Goal: Task Accomplishment & Management: Use online tool/utility

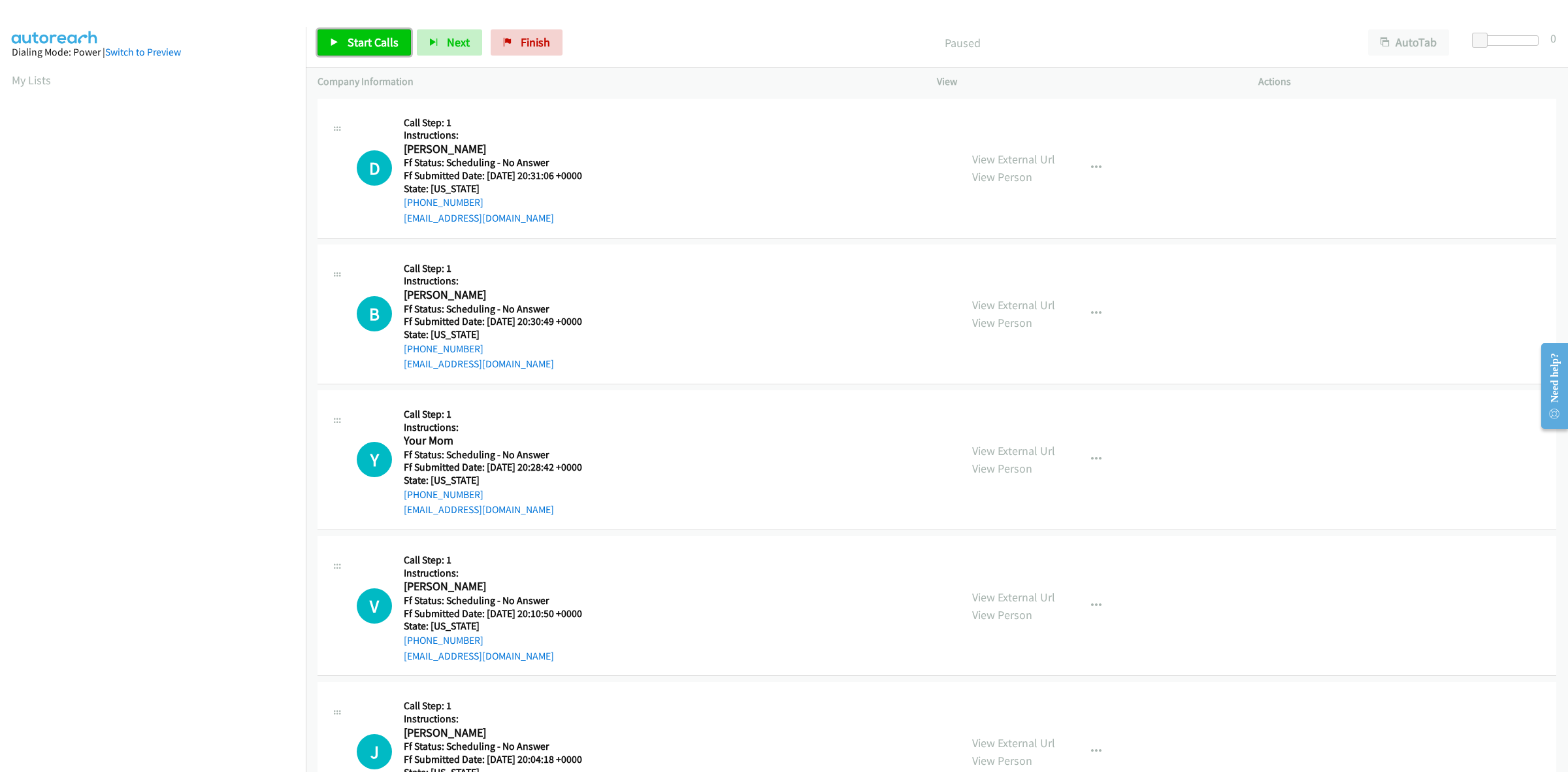
drag, startPoint x: 364, startPoint y: 40, endPoint x: 456, endPoint y: 60, distance: 94.1
click at [364, 40] on span "Start Calls" at bounding box center [372, 42] width 51 height 15
click at [1034, 159] on link "View External Url" at bounding box center [1013, 159] width 83 height 15
click at [1028, 298] on link "View External Url" at bounding box center [1013, 305] width 83 height 15
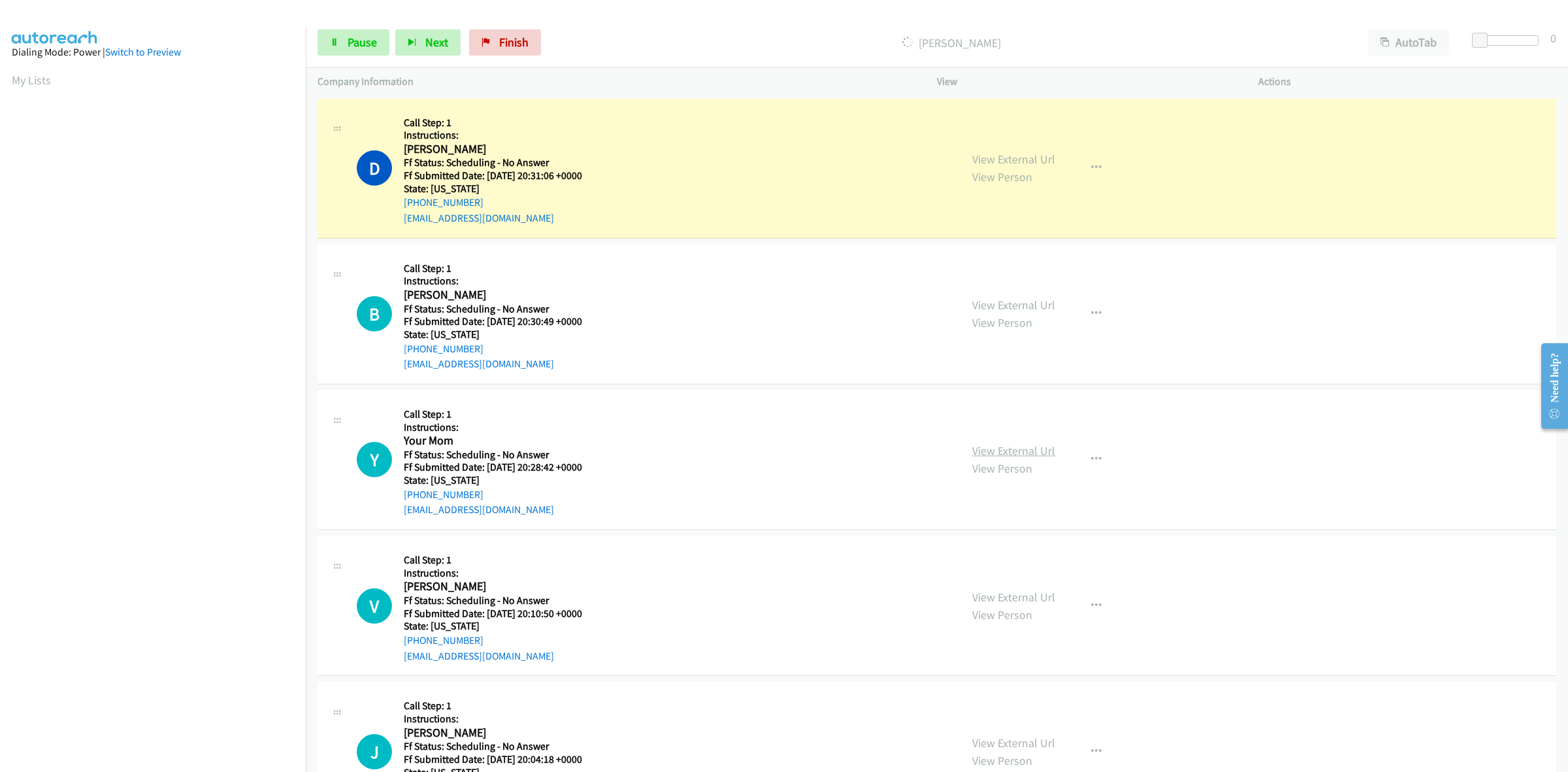
click at [1004, 450] on link "View External Url" at bounding box center [1013, 450] width 83 height 15
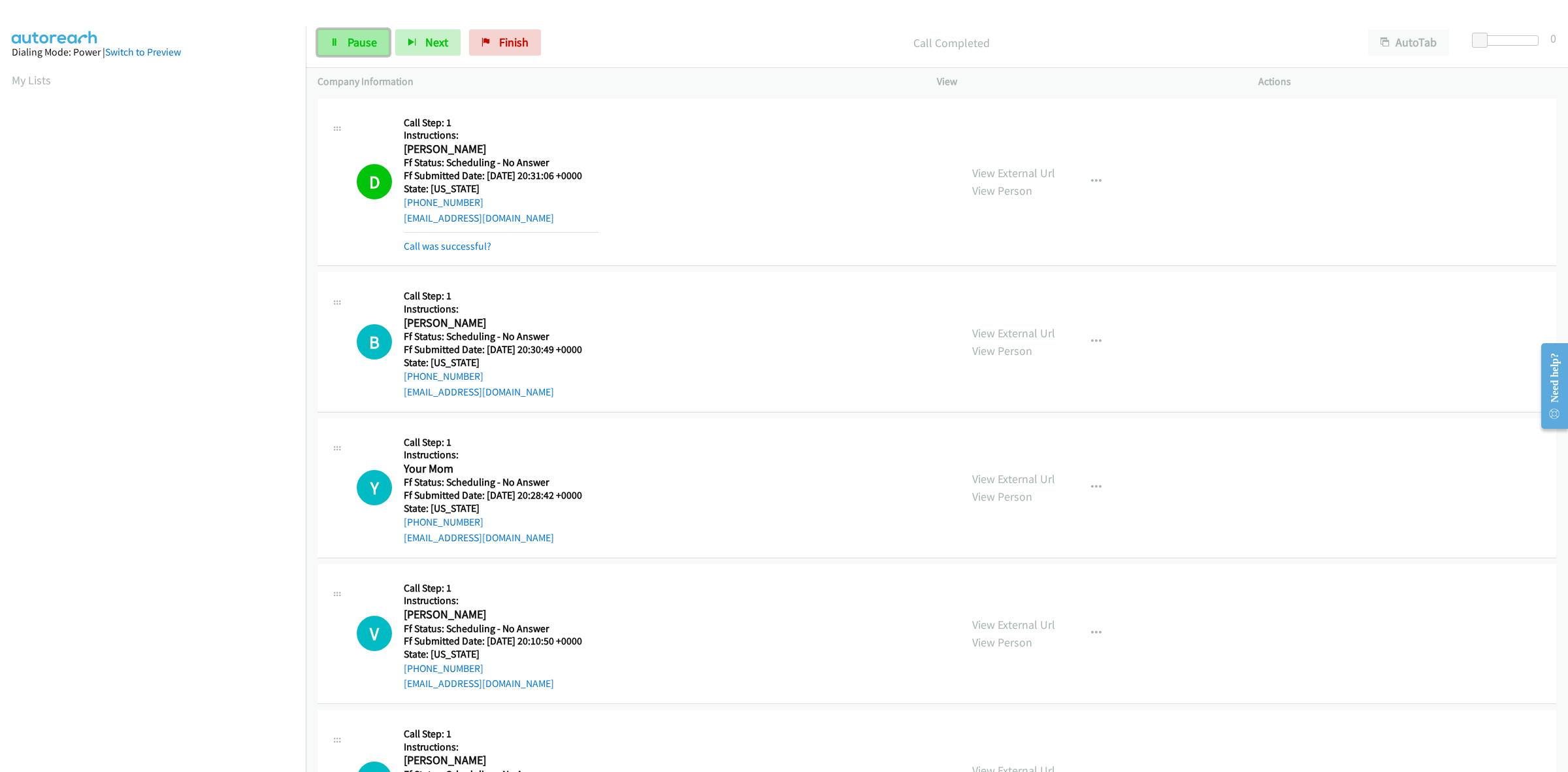
click at [360, 49] on span "Pause" at bounding box center [362, 42] width 29 height 15
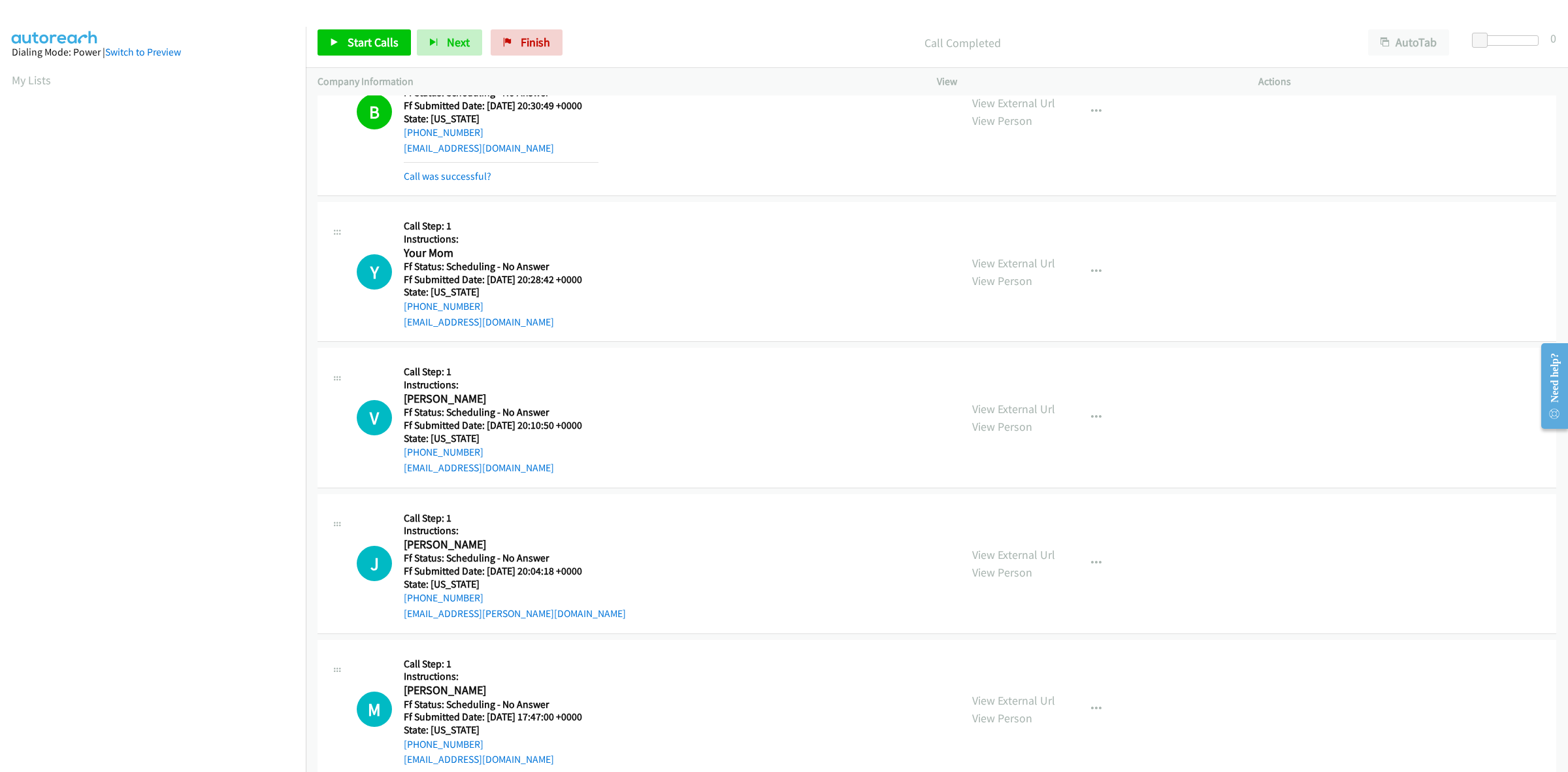
scroll to position [245, 0]
click at [984, 403] on link "View External Url" at bounding box center [1013, 407] width 83 height 15
click at [1009, 550] on link "View External Url" at bounding box center [1013, 553] width 83 height 15
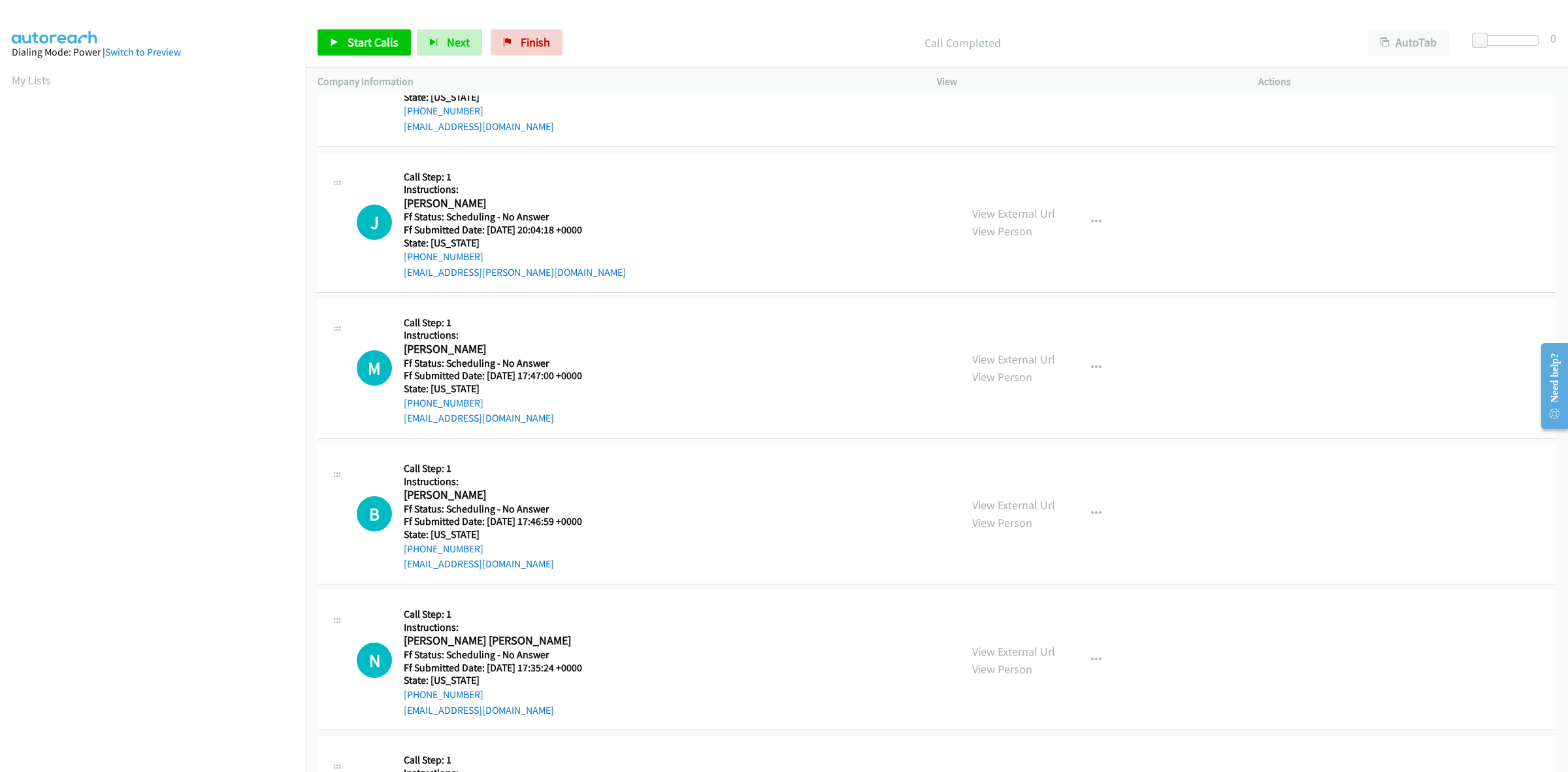
scroll to position [653, 0]
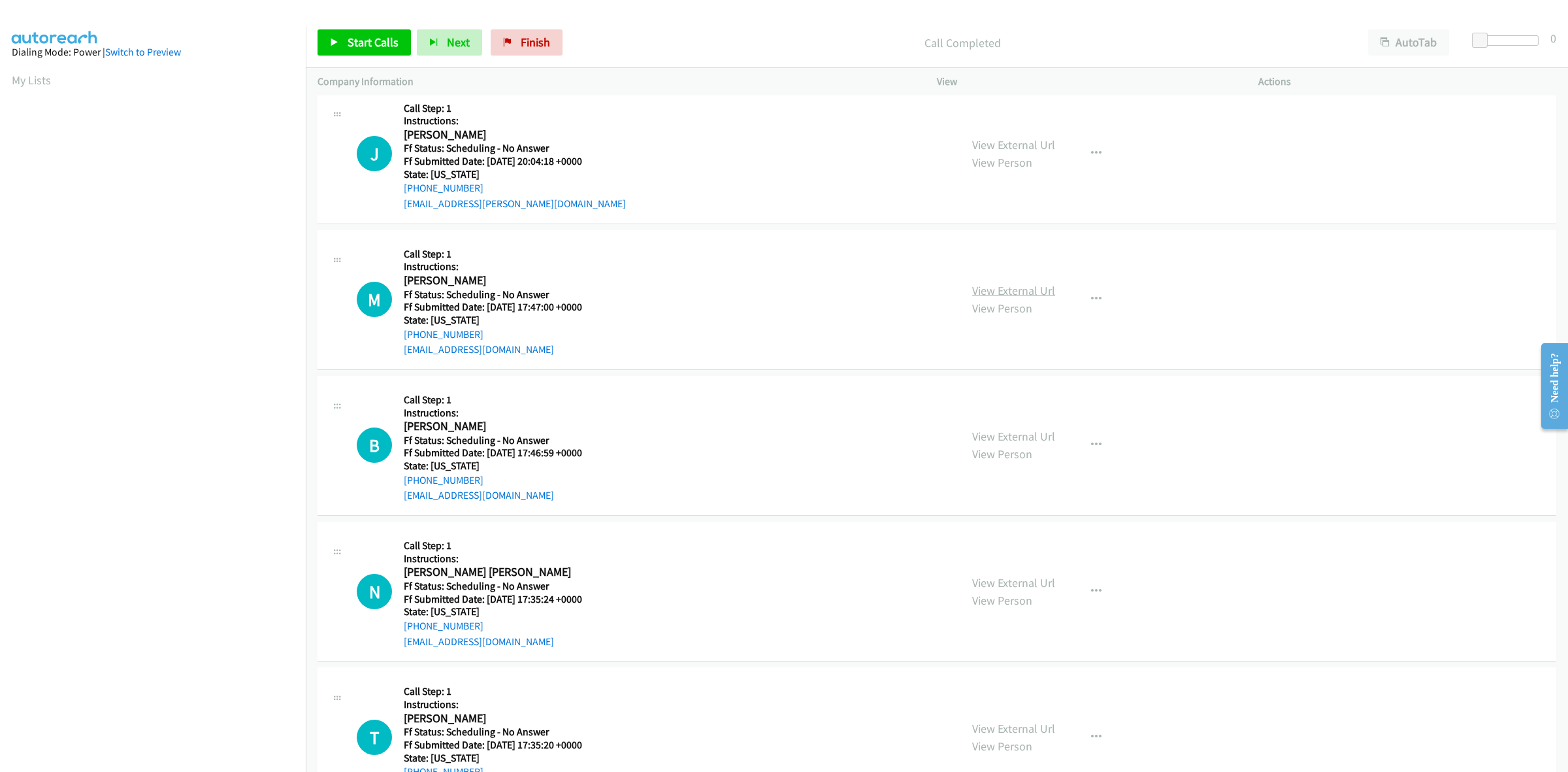
click at [988, 289] on link "View External Url" at bounding box center [1013, 290] width 83 height 15
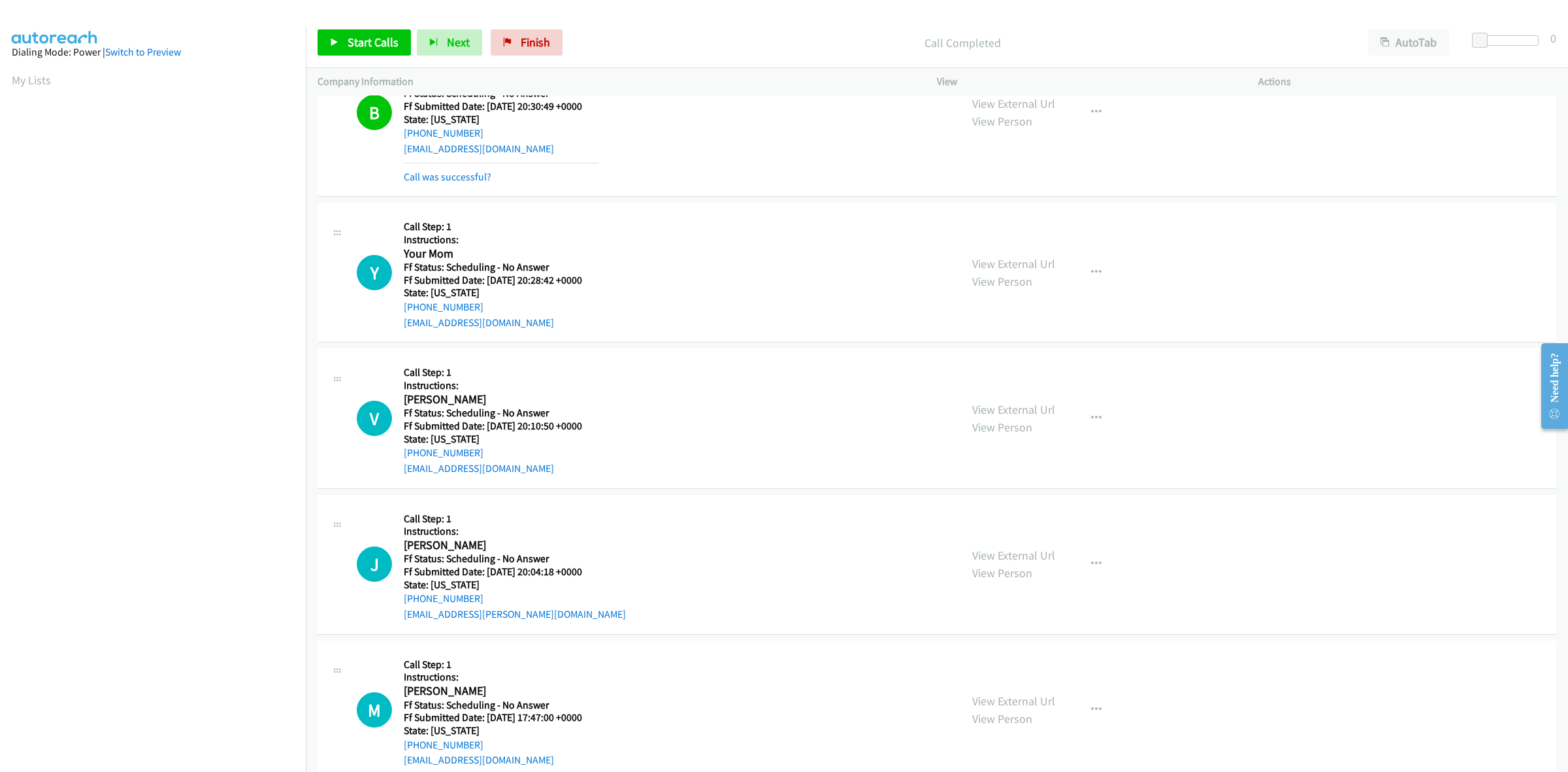
scroll to position [245, 0]
click at [1098, 416] on button "button" at bounding box center [1096, 416] width 35 height 26
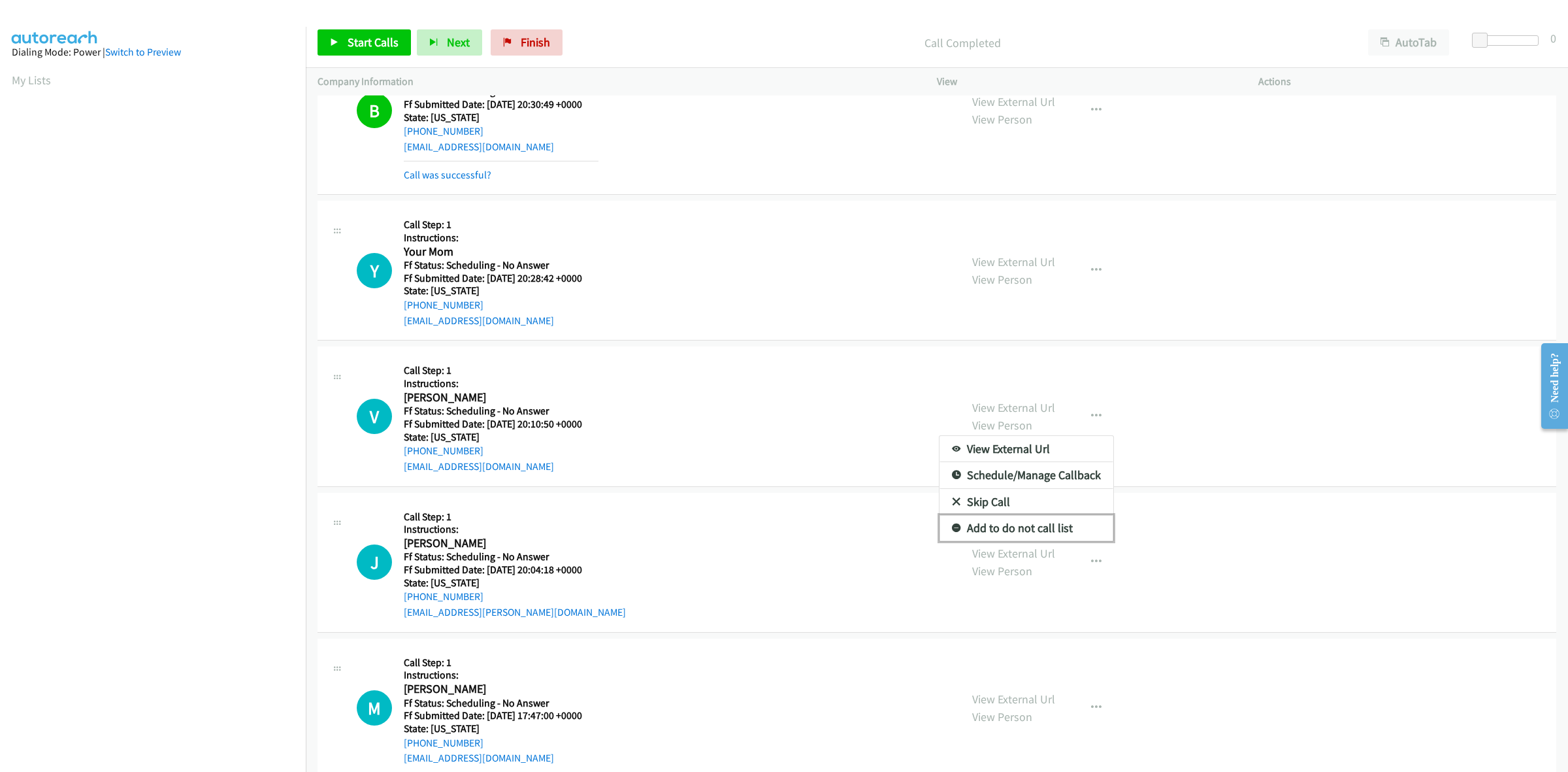
click at [1010, 527] on link "Add to do not call list" at bounding box center [1026, 528] width 174 height 26
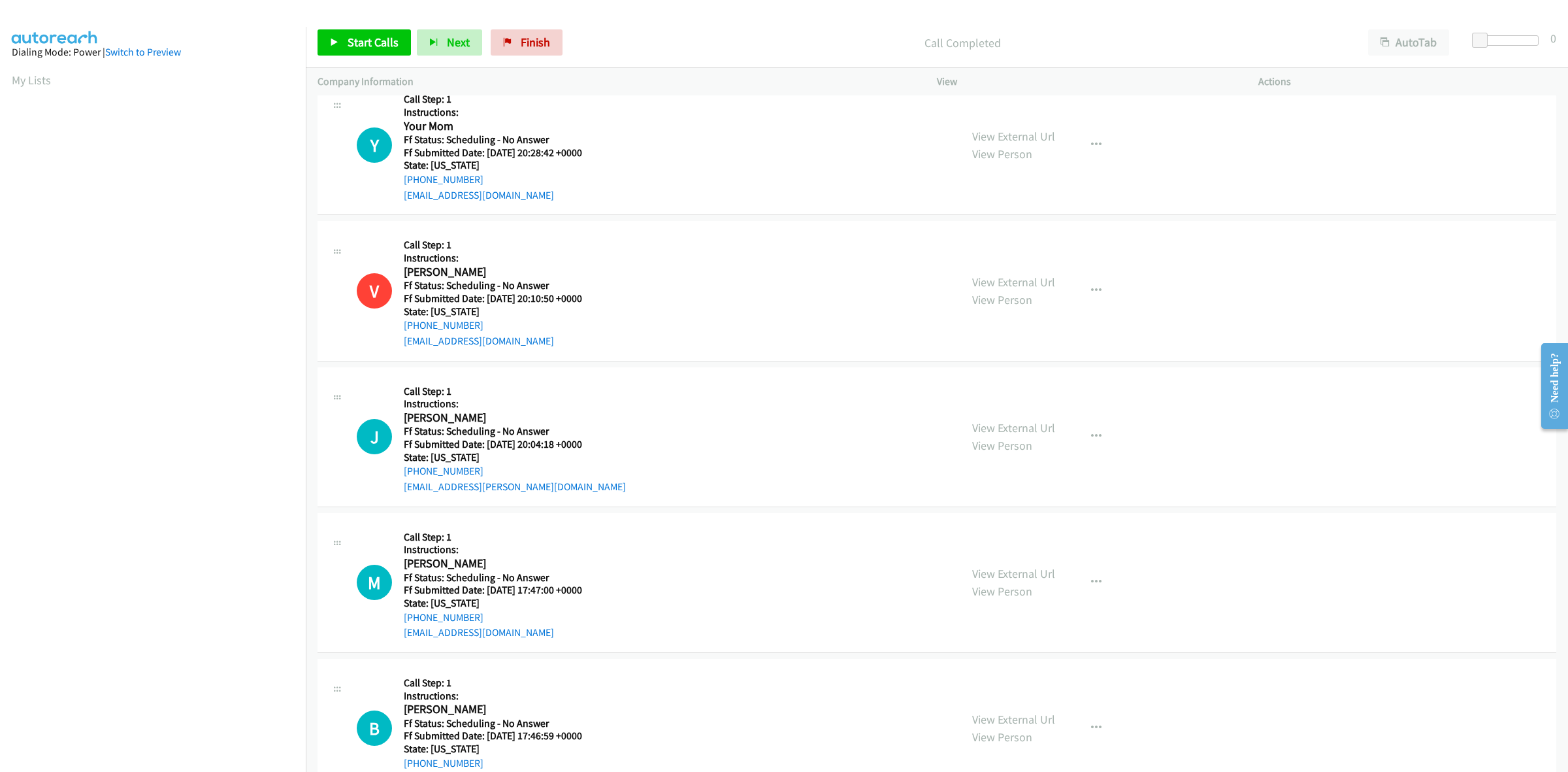
scroll to position [409, 0]
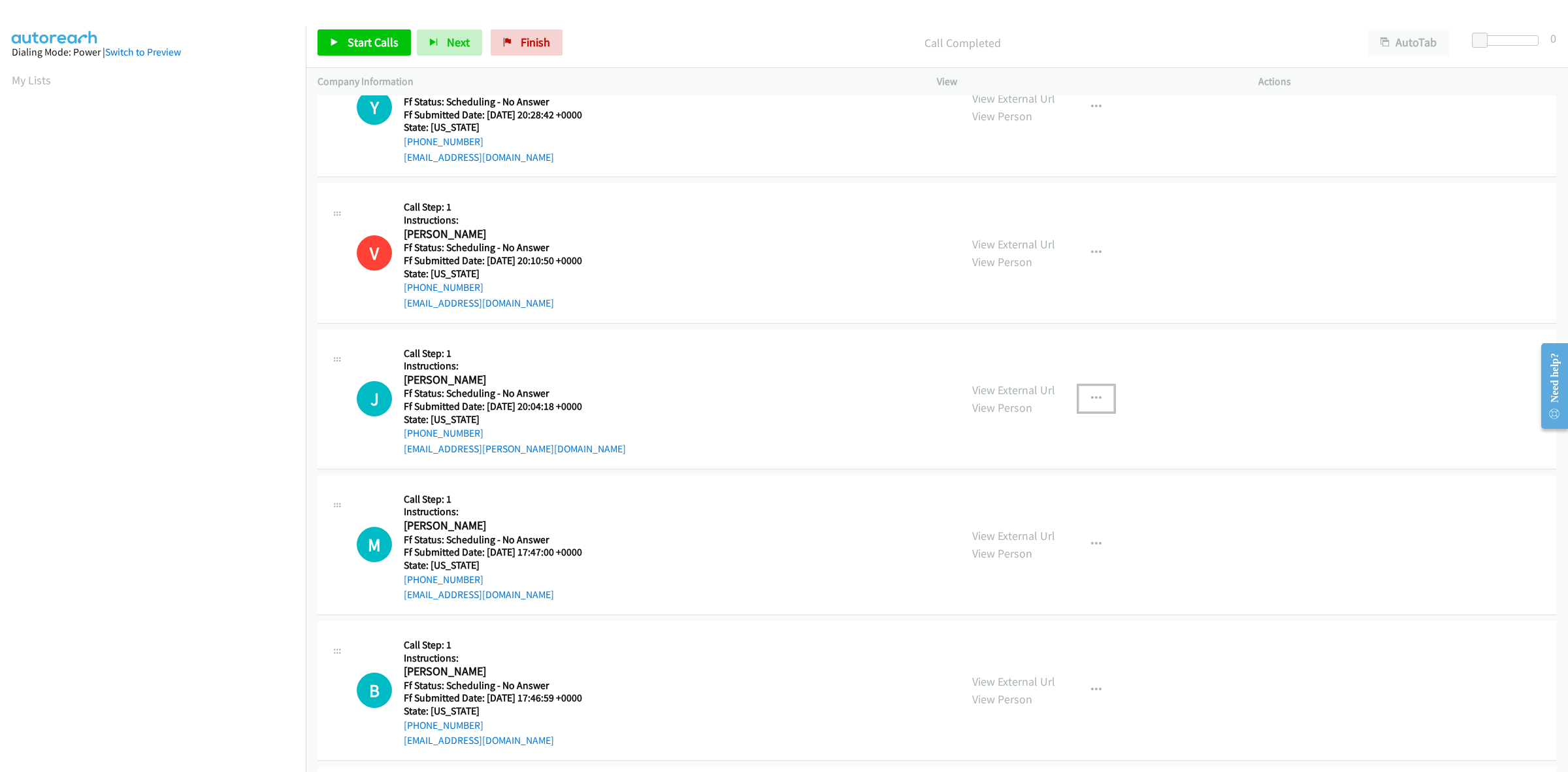
click at [1091, 396] on icon "button" at bounding box center [1096, 399] width 10 height 10
click at [1001, 508] on link "Add to do not call list" at bounding box center [1026, 511] width 174 height 26
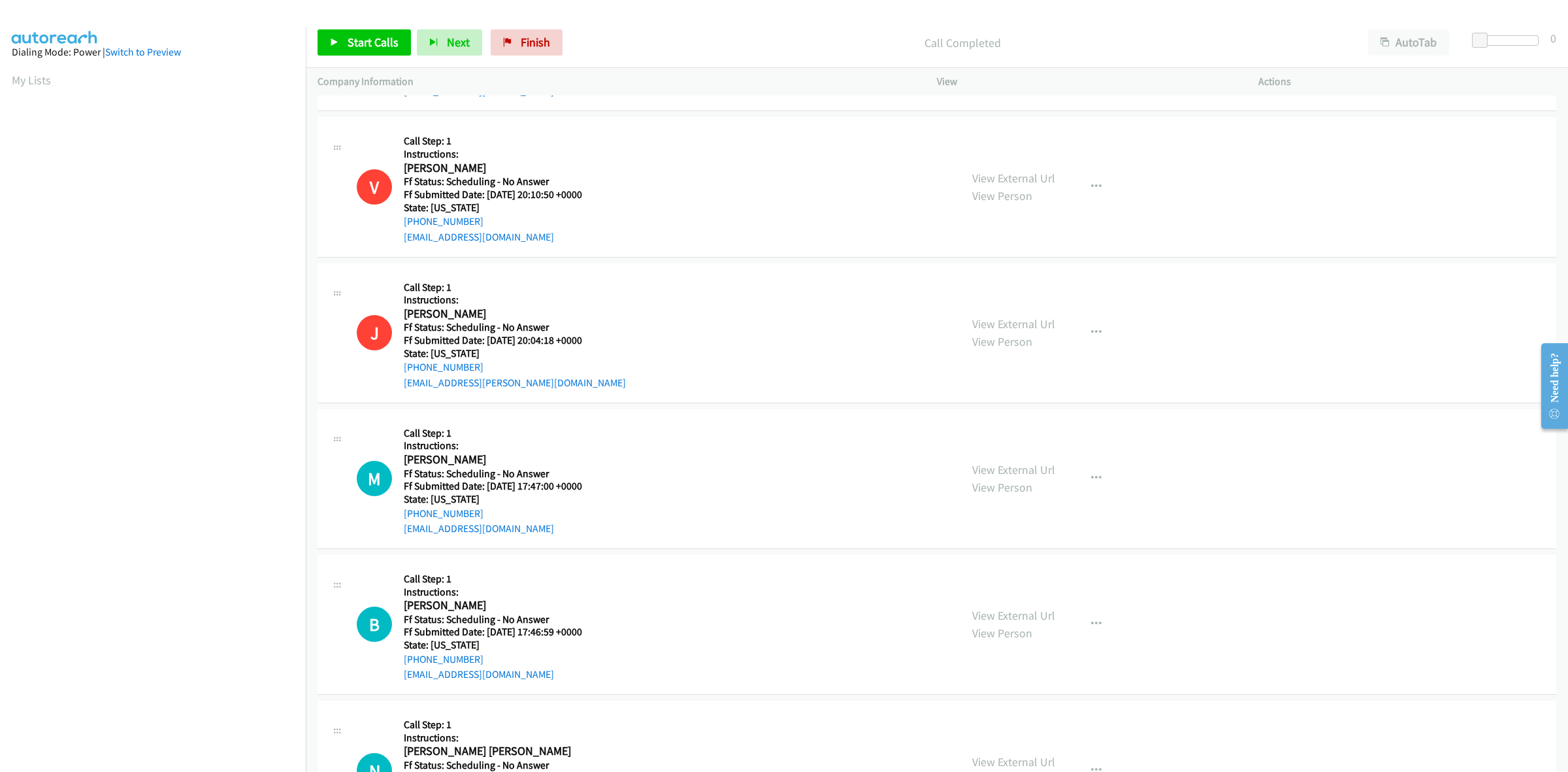
scroll to position [653, 0]
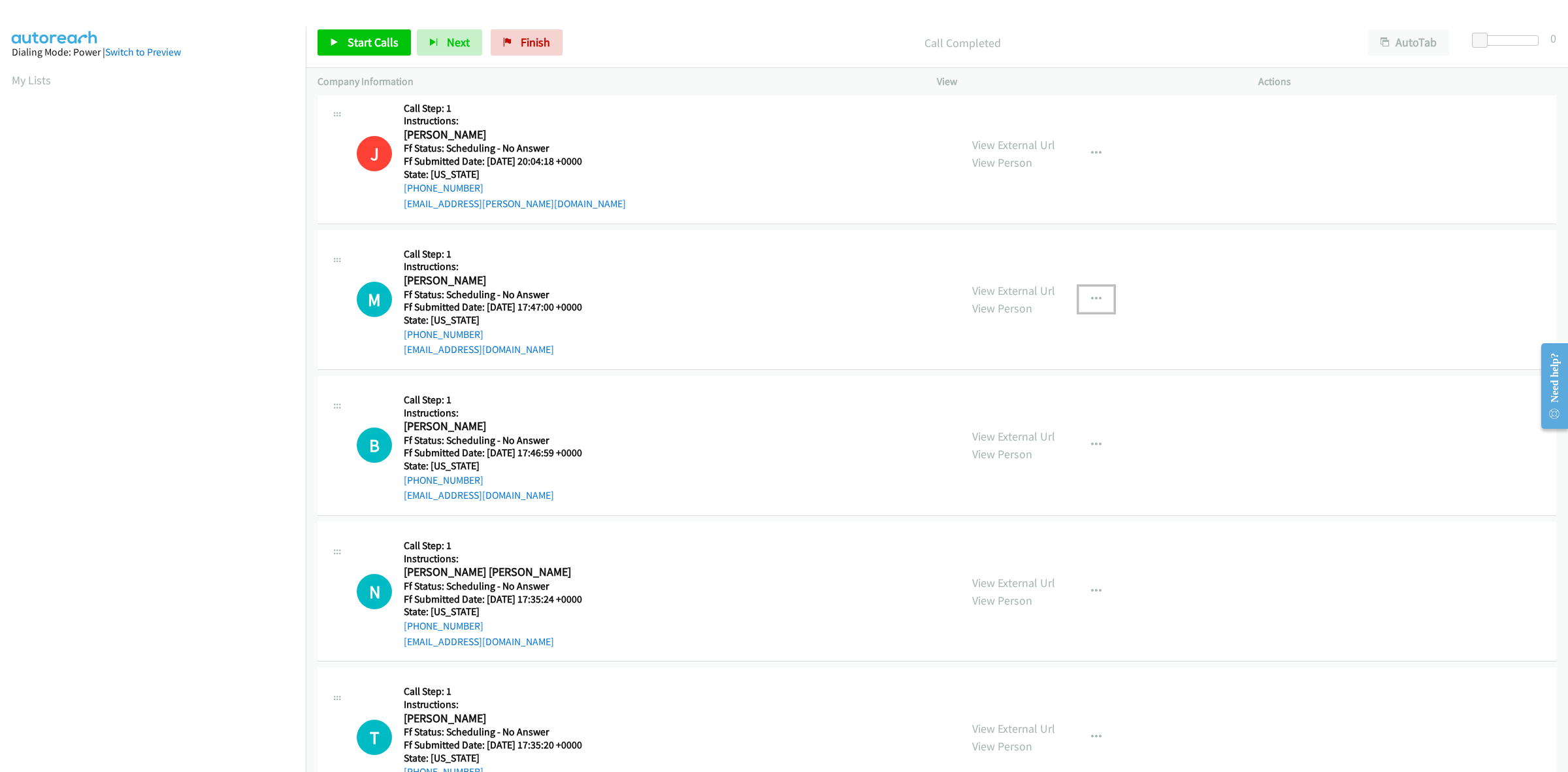
click at [1091, 296] on icon "button" at bounding box center [1096, 299] width 10 height 10
click at [998, 410] on link "Add to do not call list" at bounding box center [1026, 411] width 174 height 26
click at [993, 432] on link "View External Url" at bounding box center [1013, 436] width 83 height 15
click at [1036, 582] on link "View External Url" at bounding box center [1013, 582] width 83 height 15
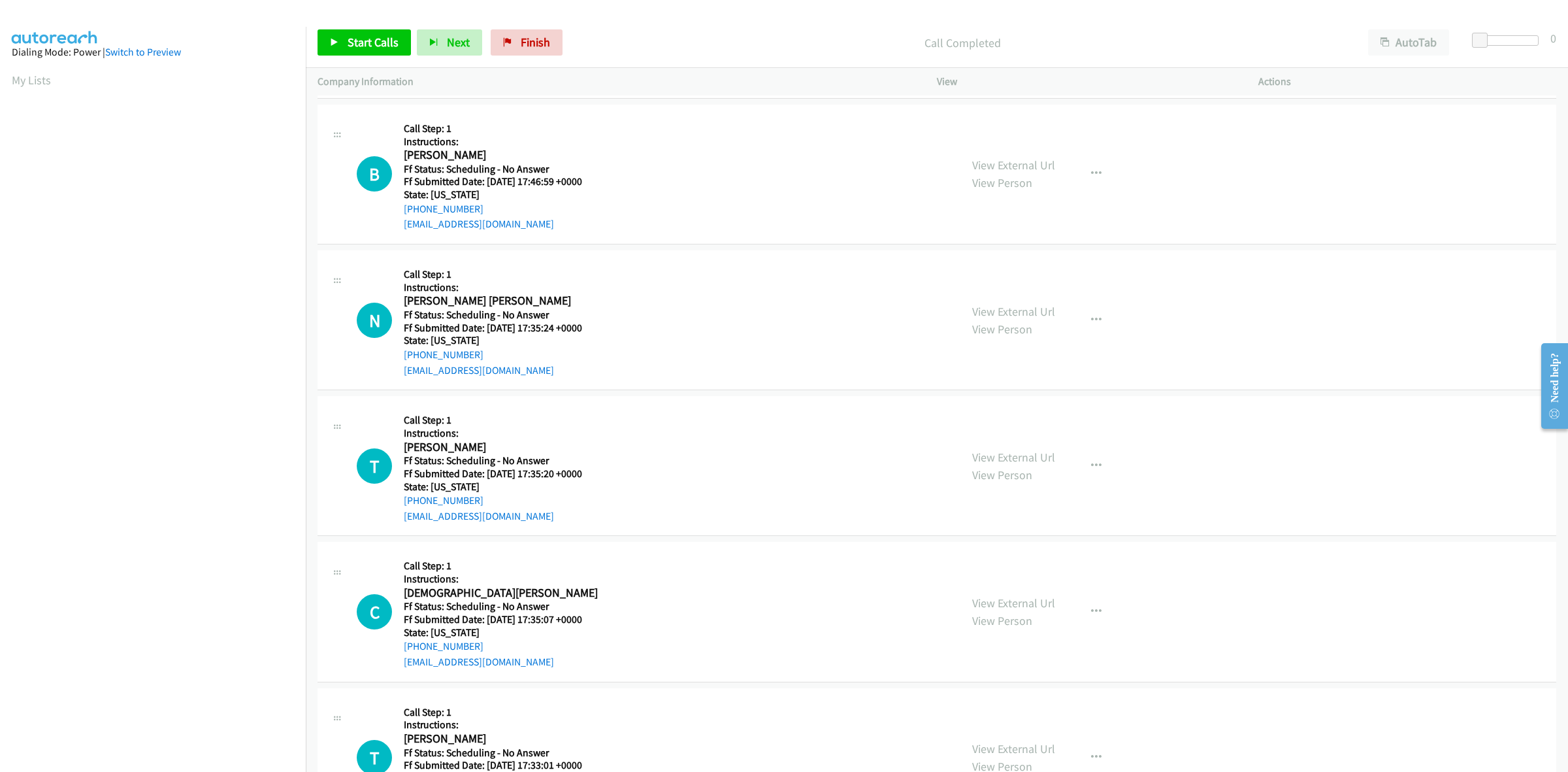
scroll to position [981, 0]
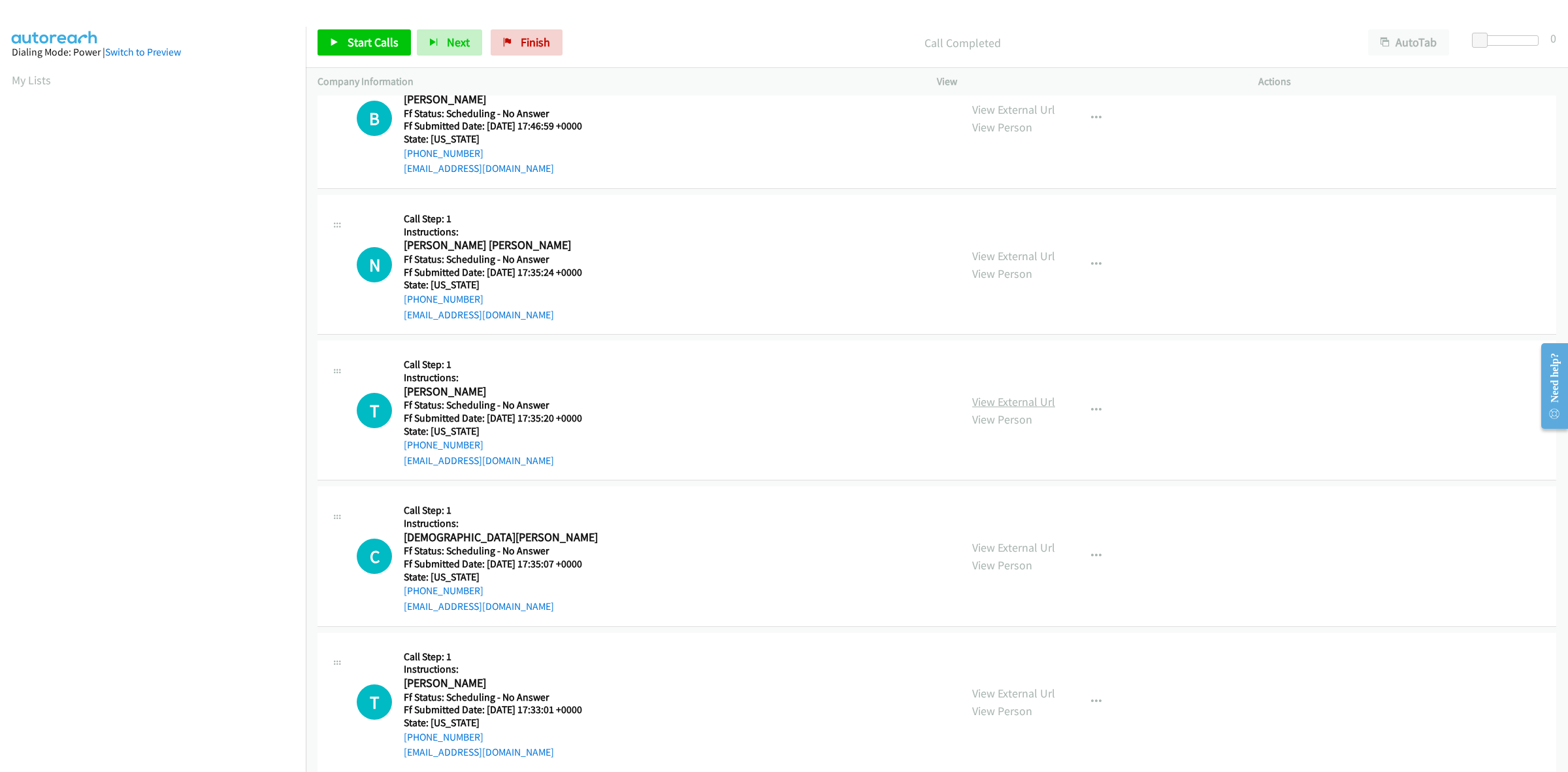
click at [1029, 401] on link "View External Url" at bounding box center [1013, 402] width 83 height 15
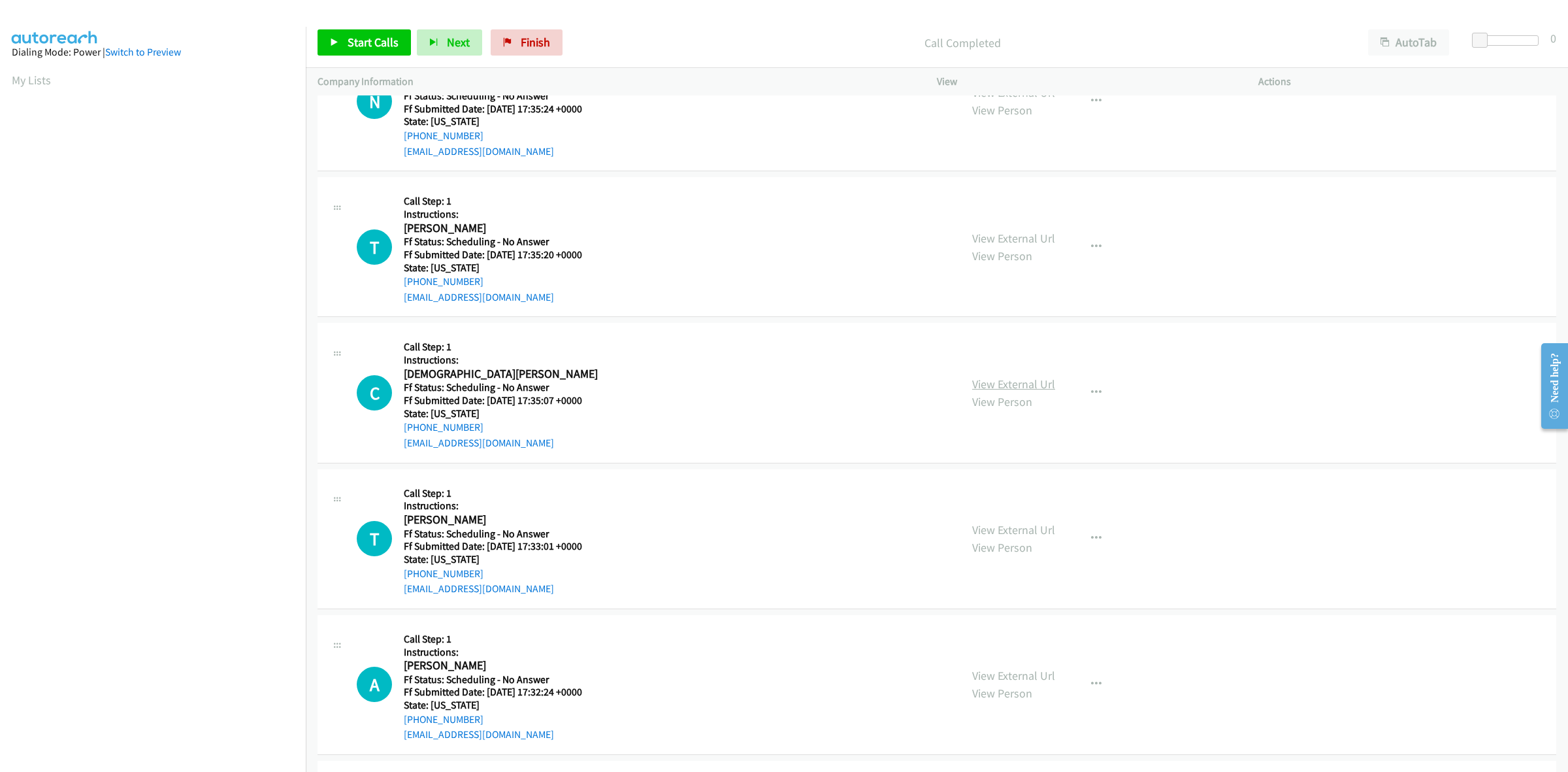
click at [1017, 383] on link "View External Url" at bounding box center [1013, 384] width 83 height 15
click at [1036, 528] on link "View External Url" at bounding box center [1013, 530] width 83 height 15
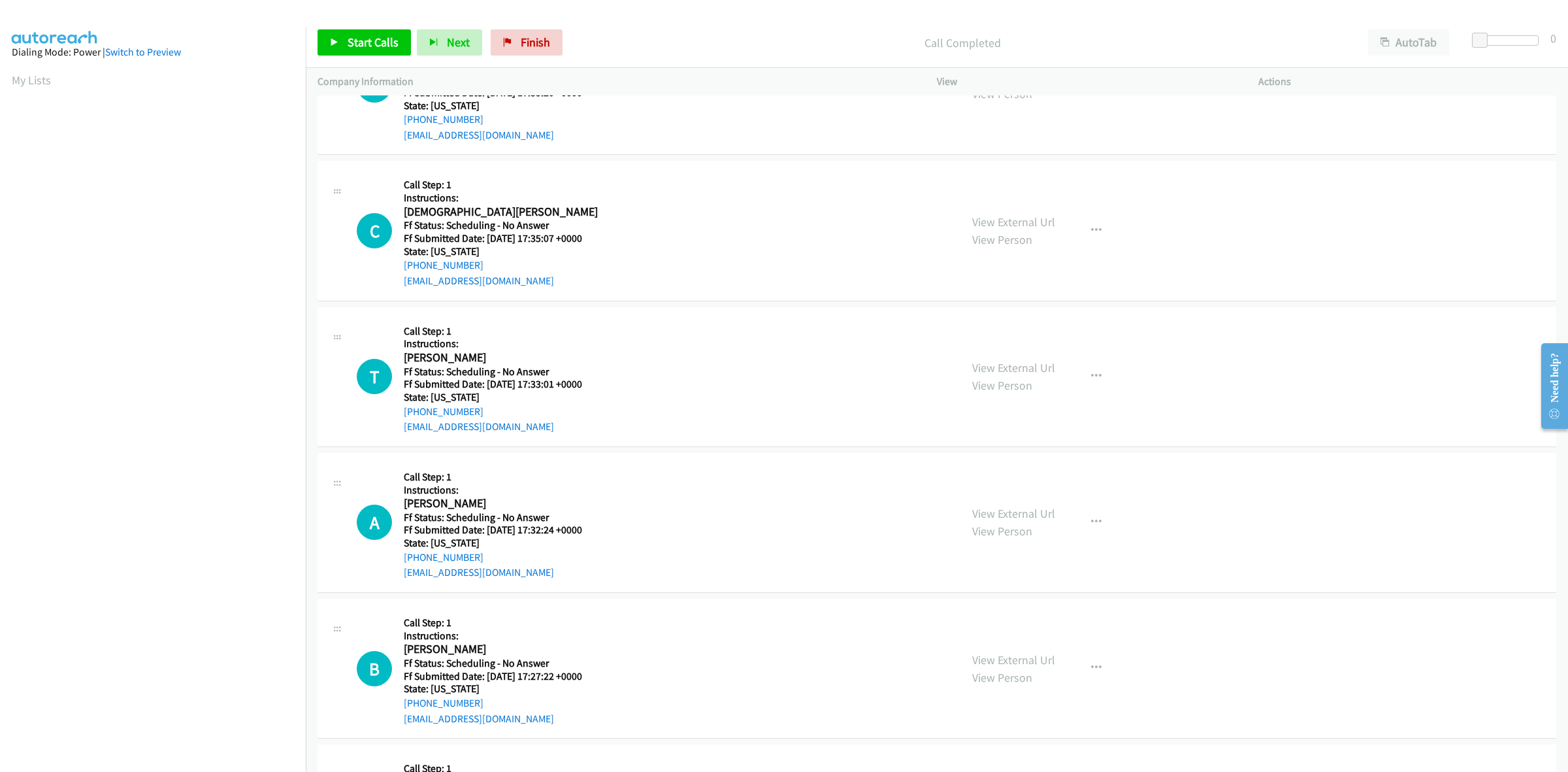
scroll to position [1308, 0]
click at [1007, 509] on link "View External Url" at bounding box center [1013, 512] width 83 height 15
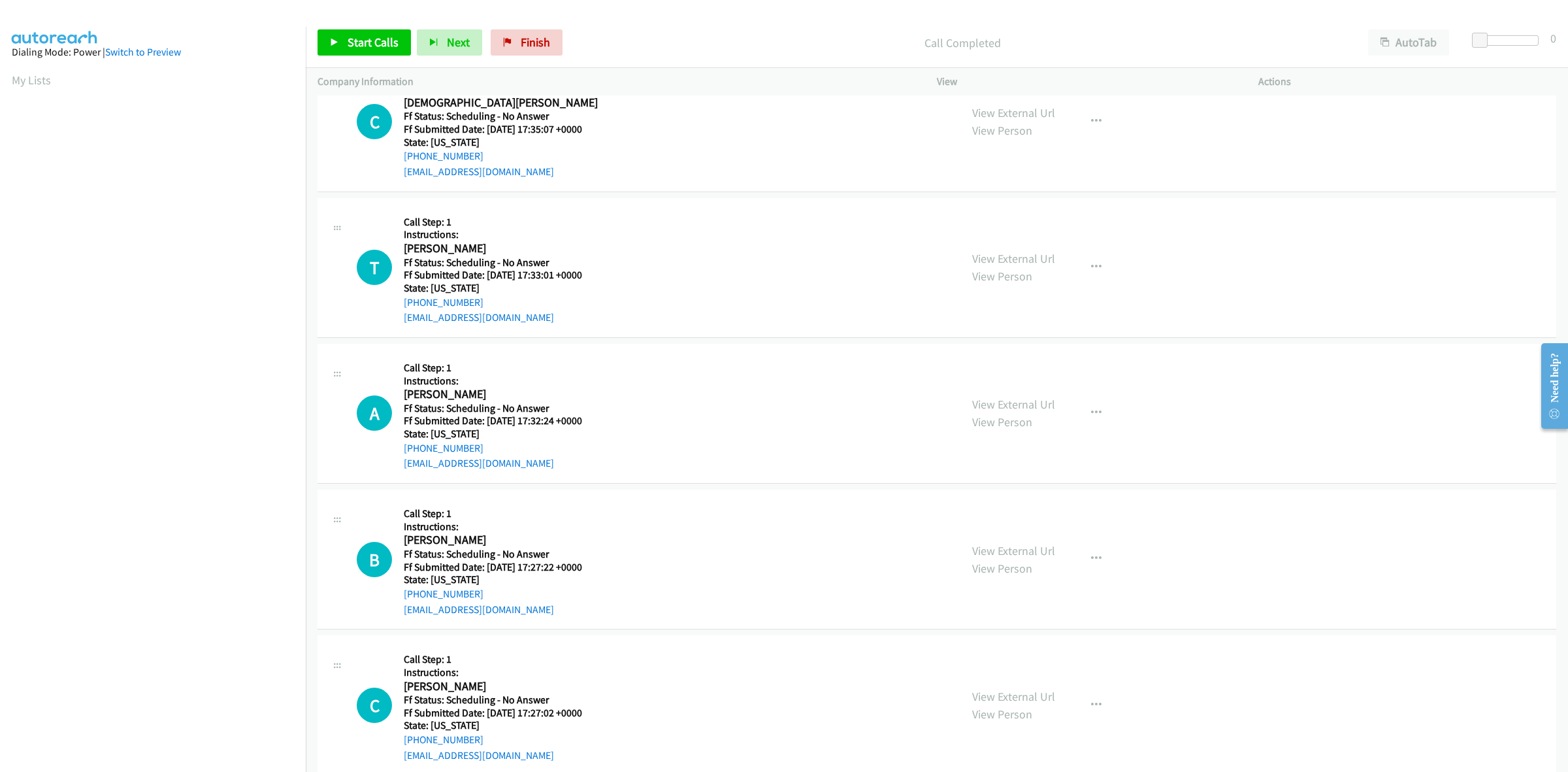
scroll to position [1471, 0]
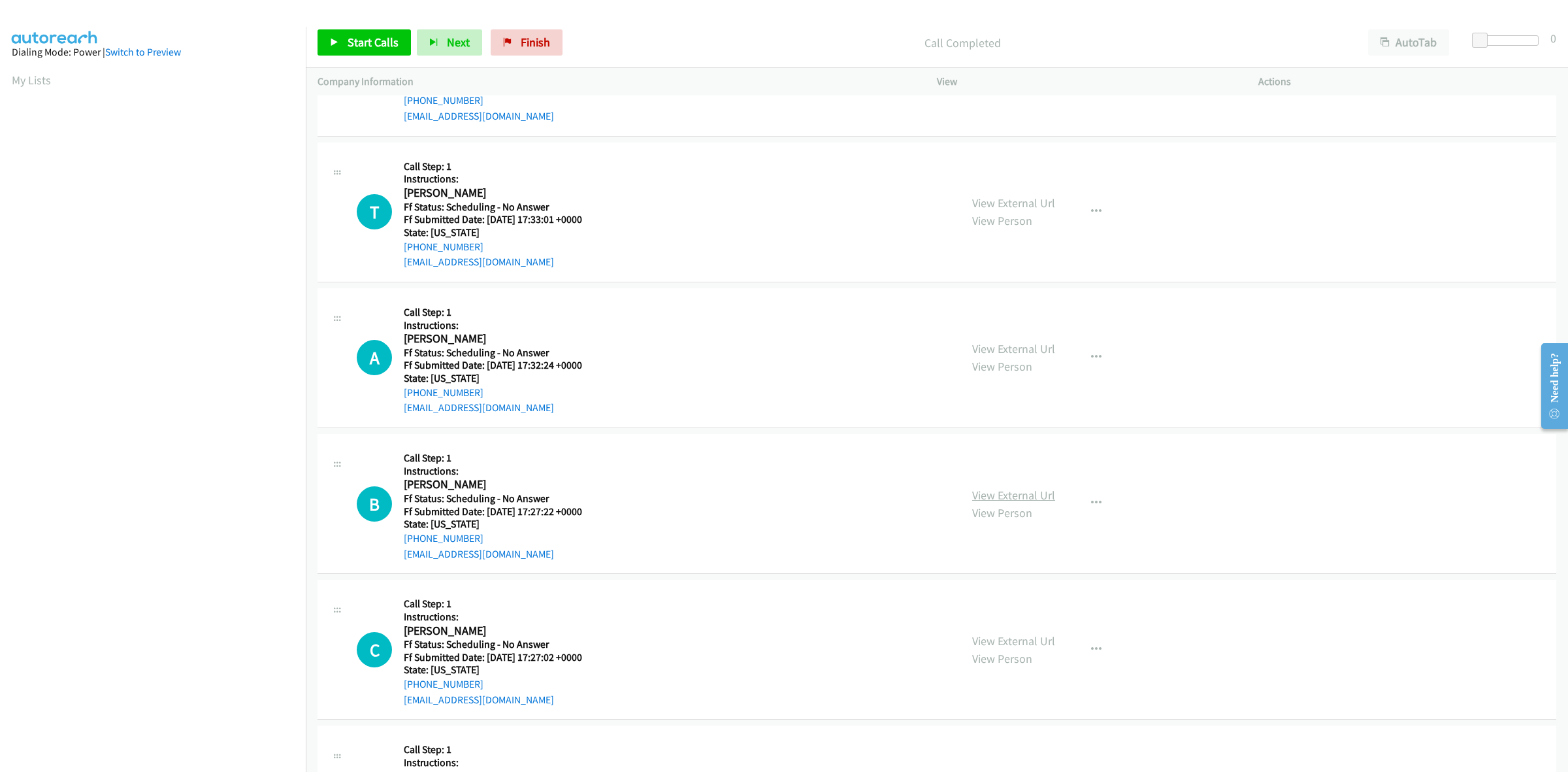
click at [1000, 499] on link "View External Url" at bounding box center [1013, 495] width 83 height 15
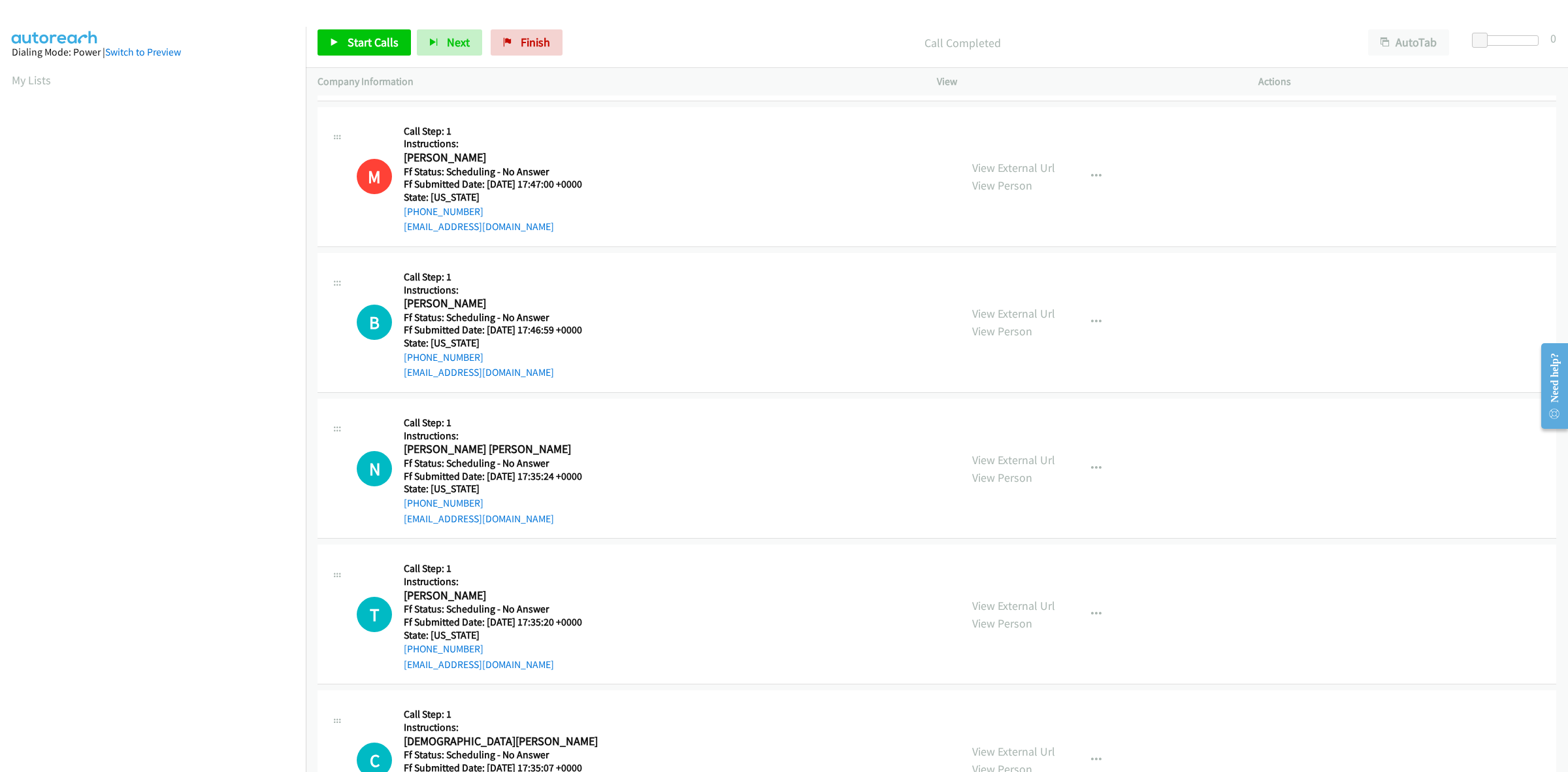
scroll to position [736, 0]
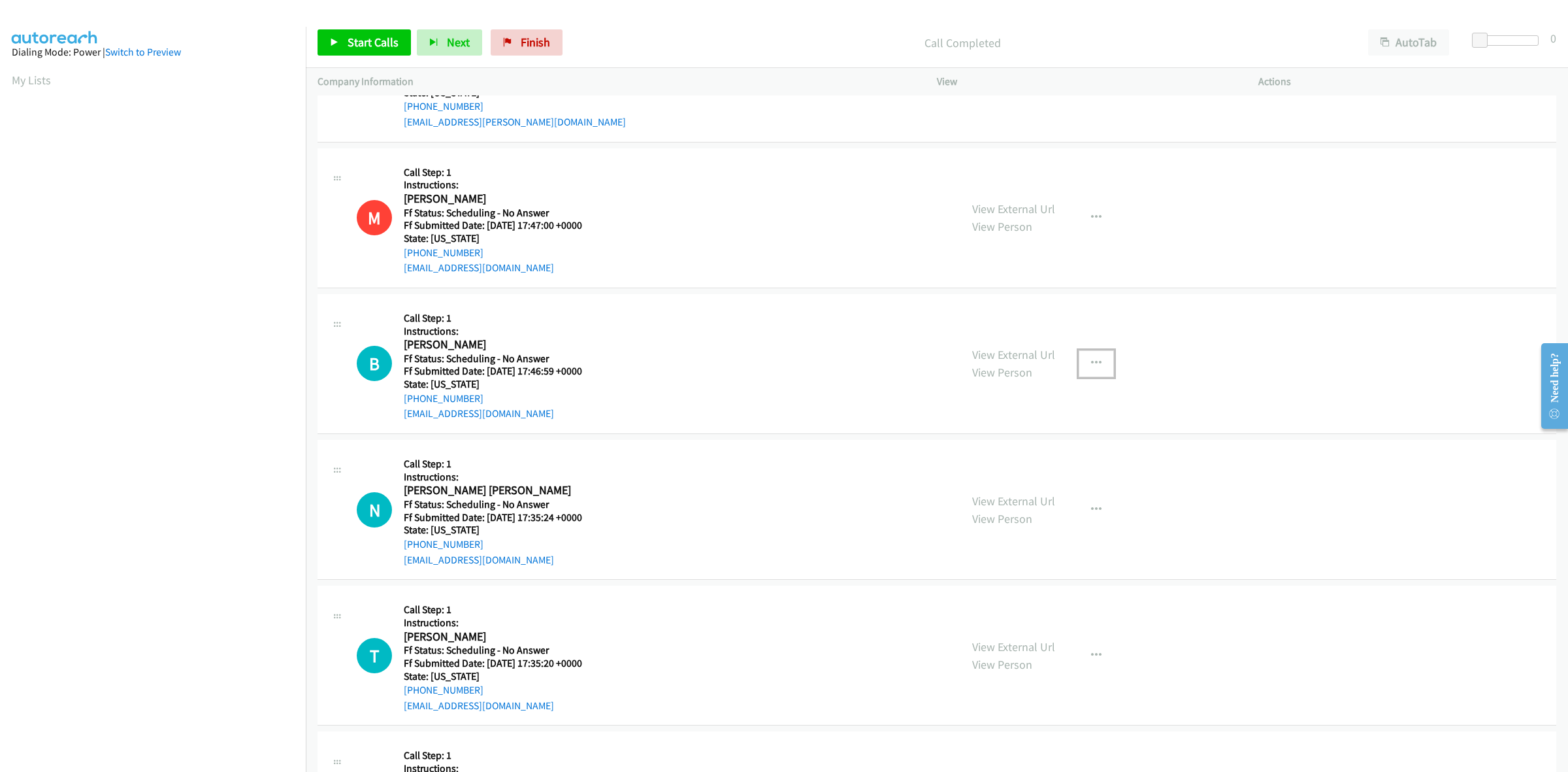
click at [1090, 370] on button "button" at bounding box center [1096, 363] width 35 height 26
click at [1000, 476] on link "Add to do not call list" at bounding box center [1026, 475] width 174 height 26
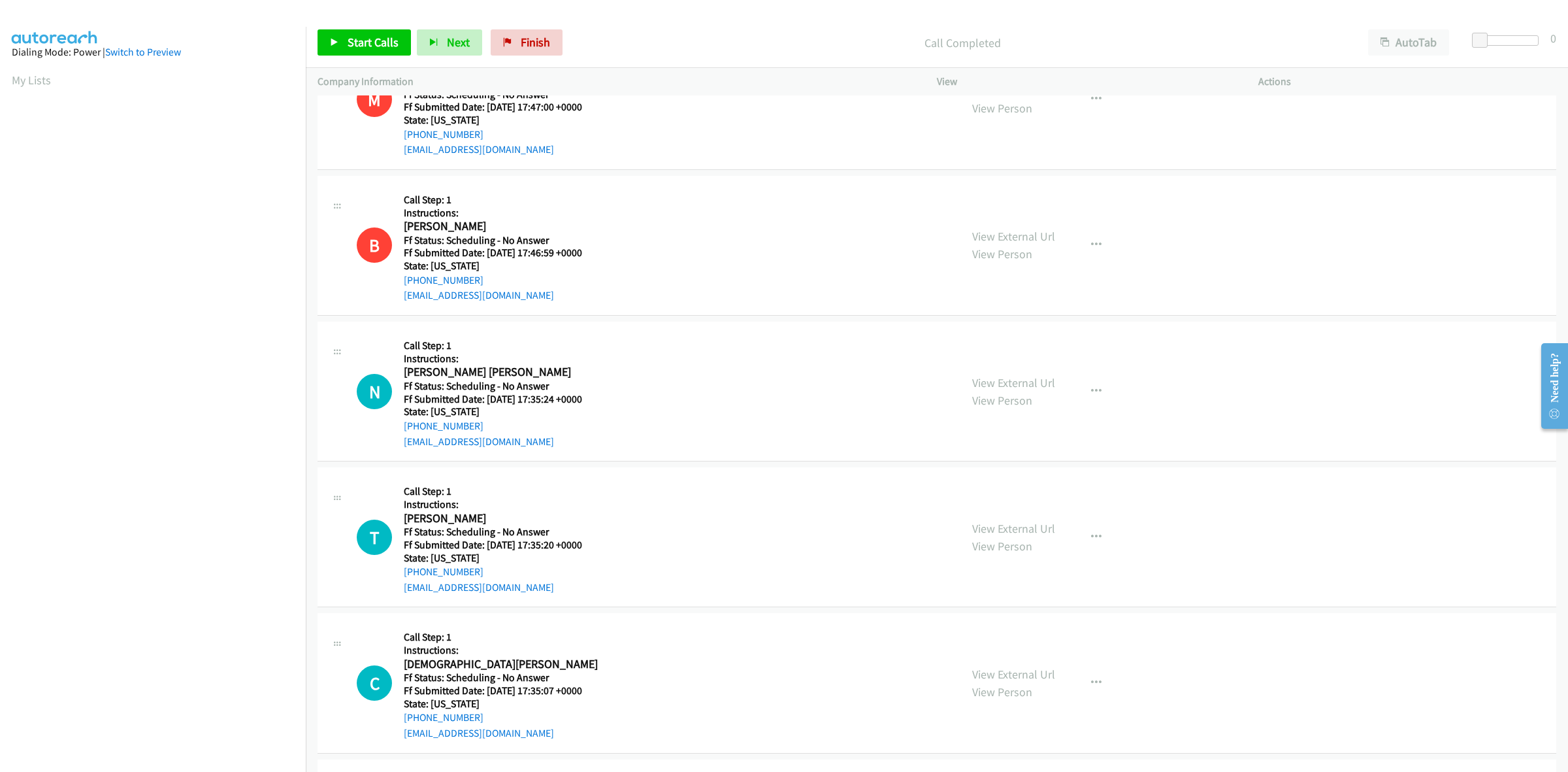
scroll to position [899, 0]
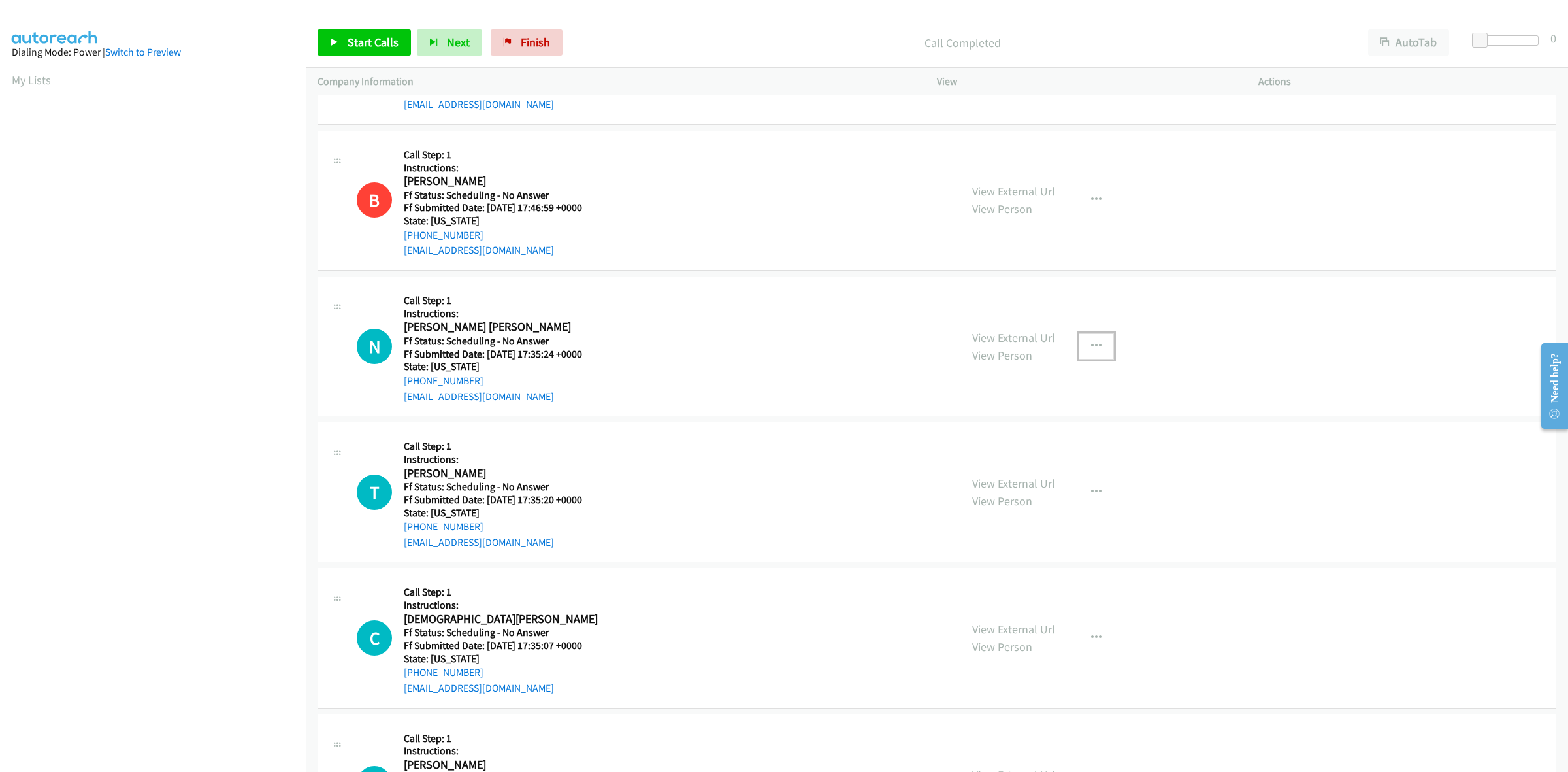
click at [1091, 345] on icon "button" at bounding box center [1096, 346] width 10 height 10
click at [1006, 461] on link "Add to do not call list" at bounding box center [1026, 458] width 174 height 26
click at [1091, 487] on icon "button" at bounding box center [1096, 492] width 10 height 10
click at [984, 602] on link "Add to do not call list" at bounding box center [1026, 604] width 174 height 26
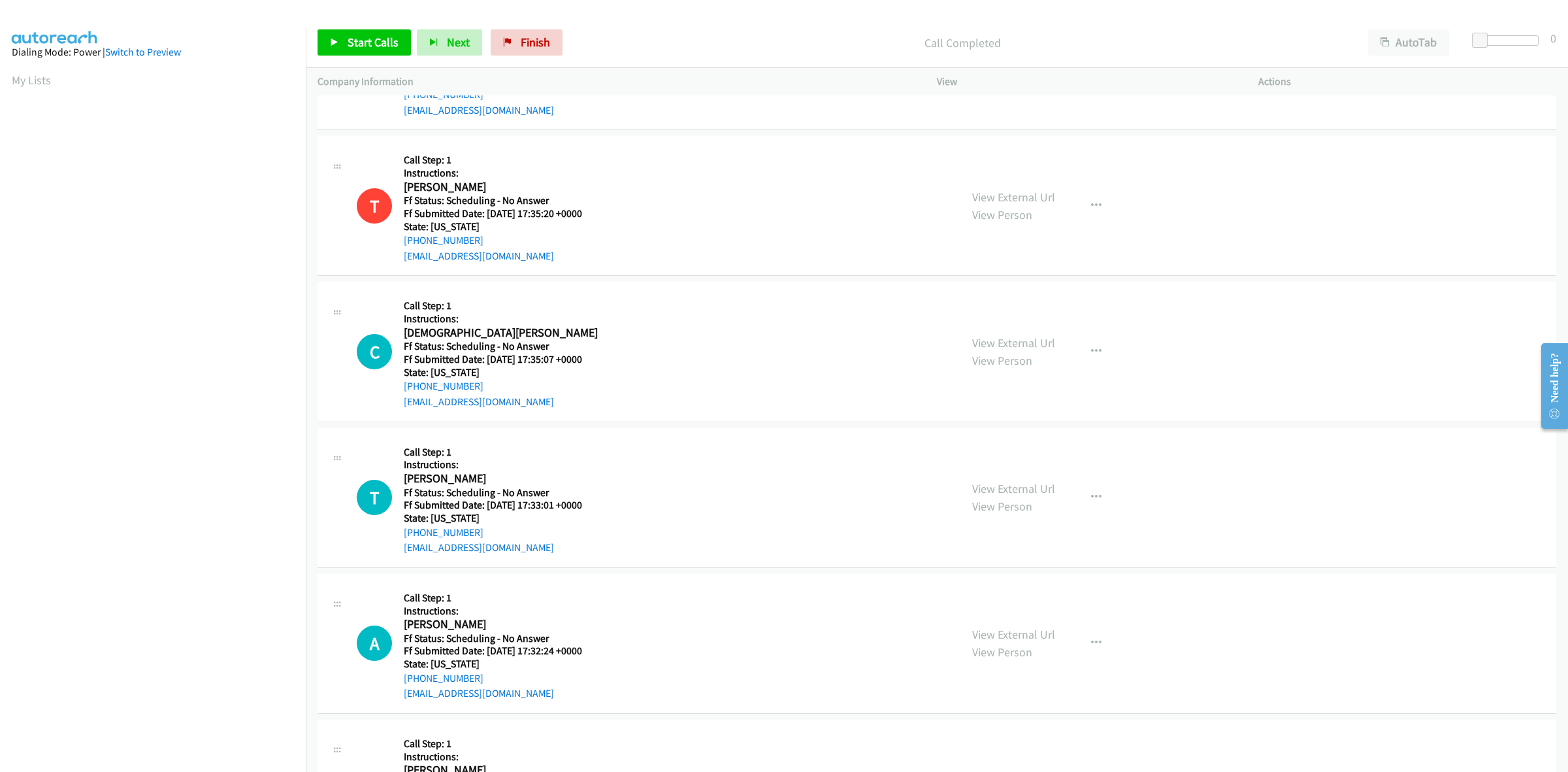
scroll to position [1226, 0]
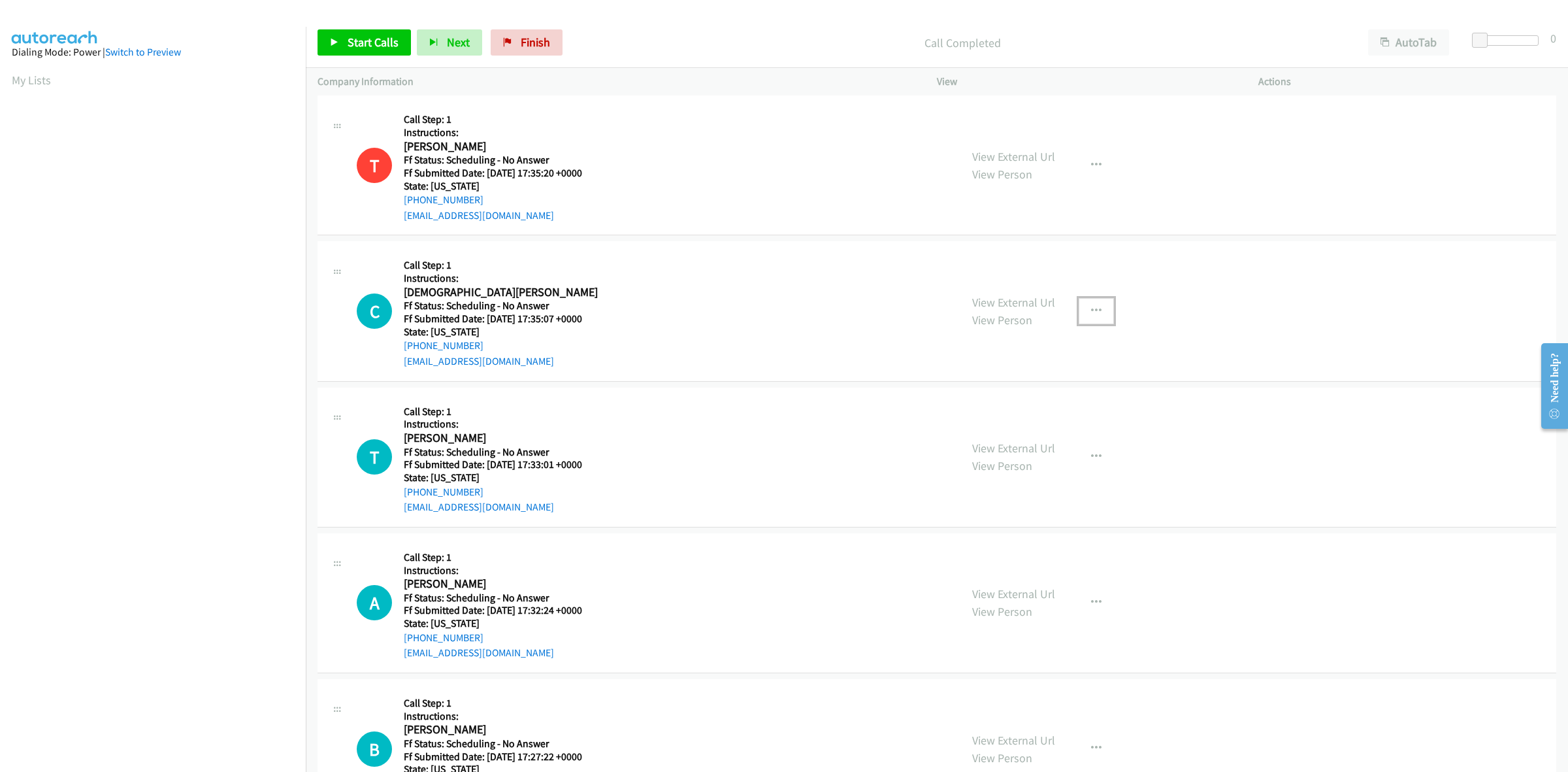
click at [1091, 311] on icon "button" at bounding box center [1096, 311] width 10 height 10
click at [1038, 423] on link "Add to do not call list" at bounding box center [1026, 423] width 174 height 26
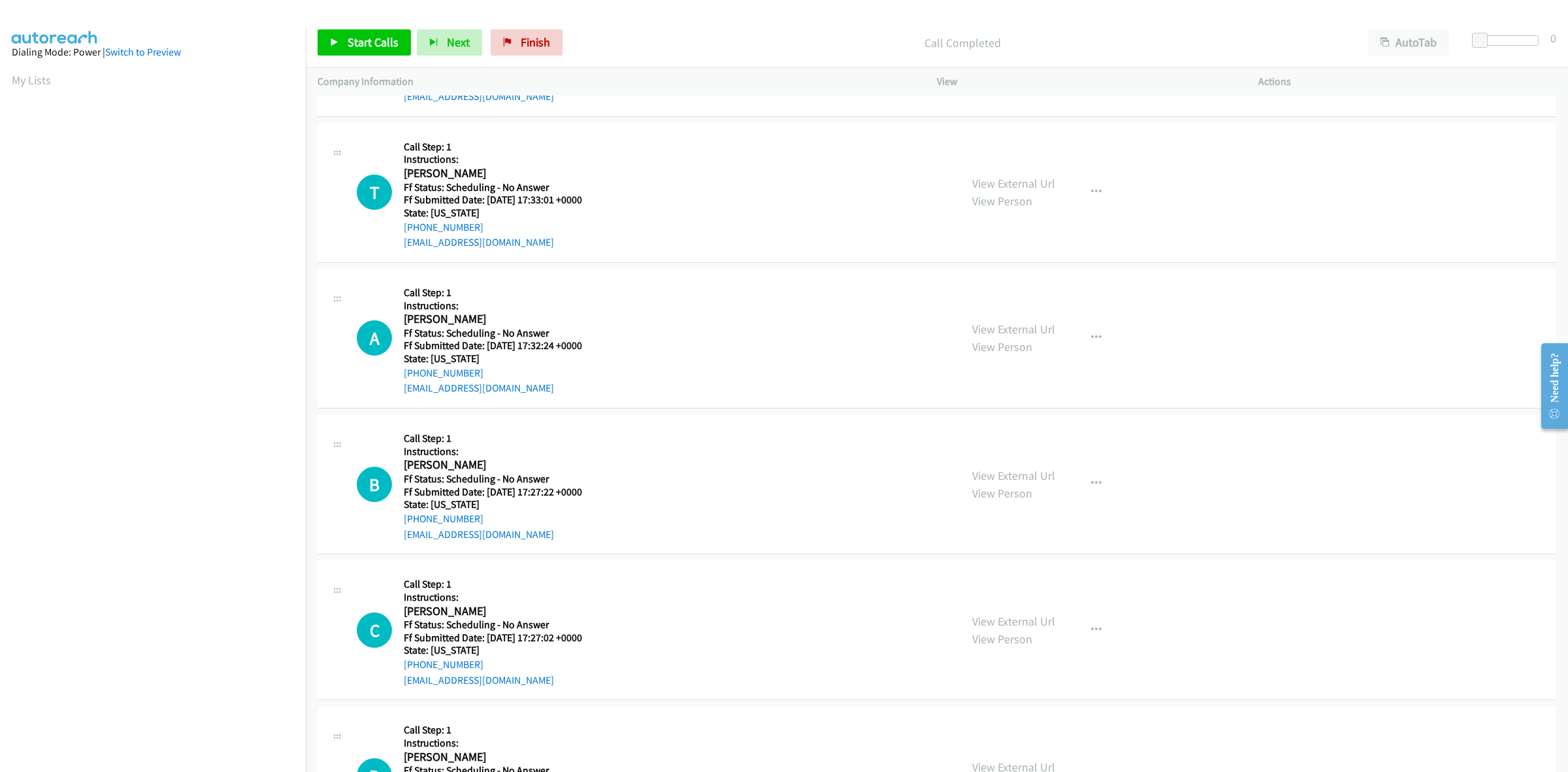
scroll to position [1553, 0]
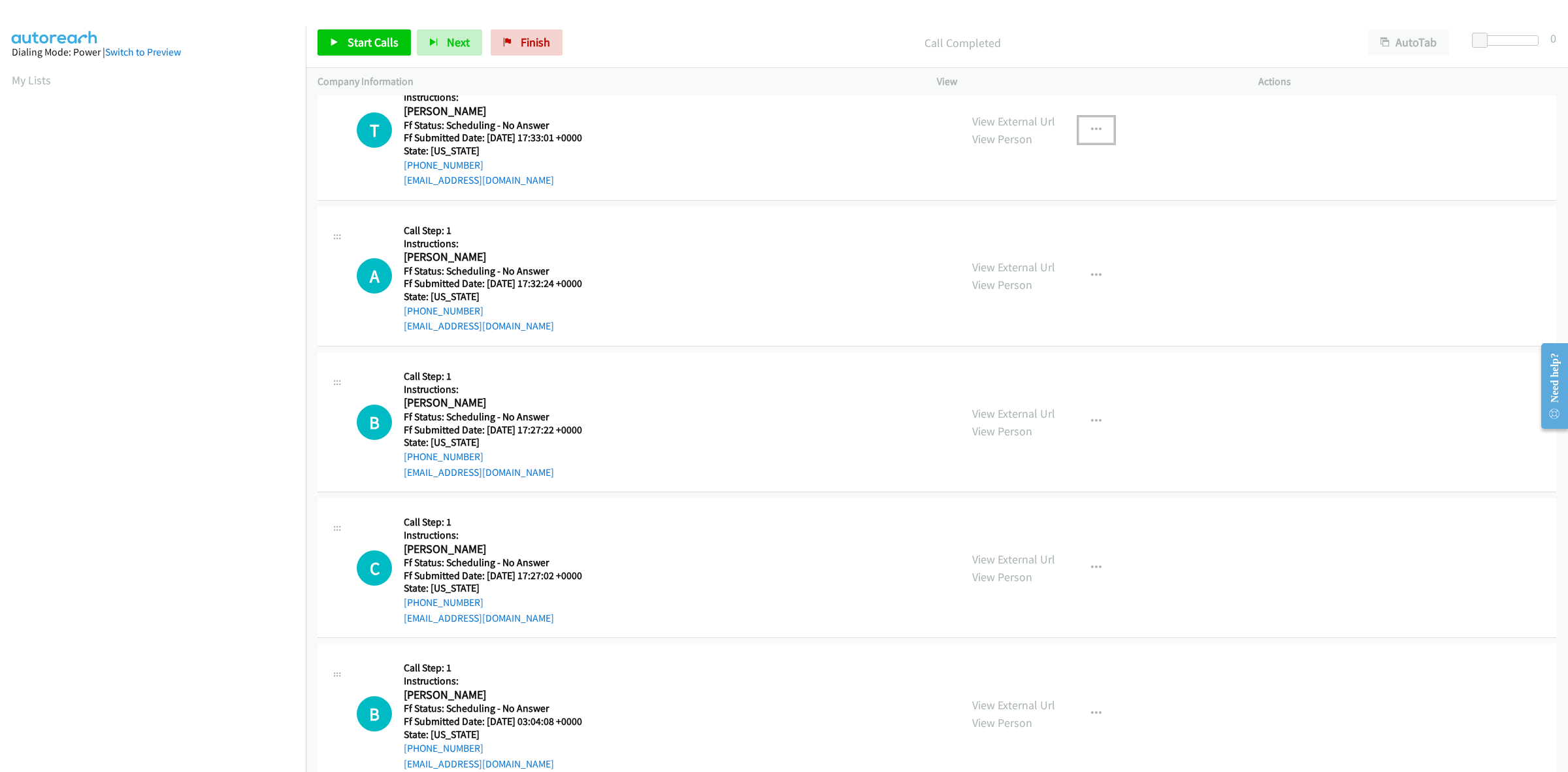
click at [1091, 127] on icon "button" at bounding box center [1096, 130] width 10 height 10
click at [1004, 243] on link "Add to do not call list" at bounding box center [1026, 242] width 174 height 26
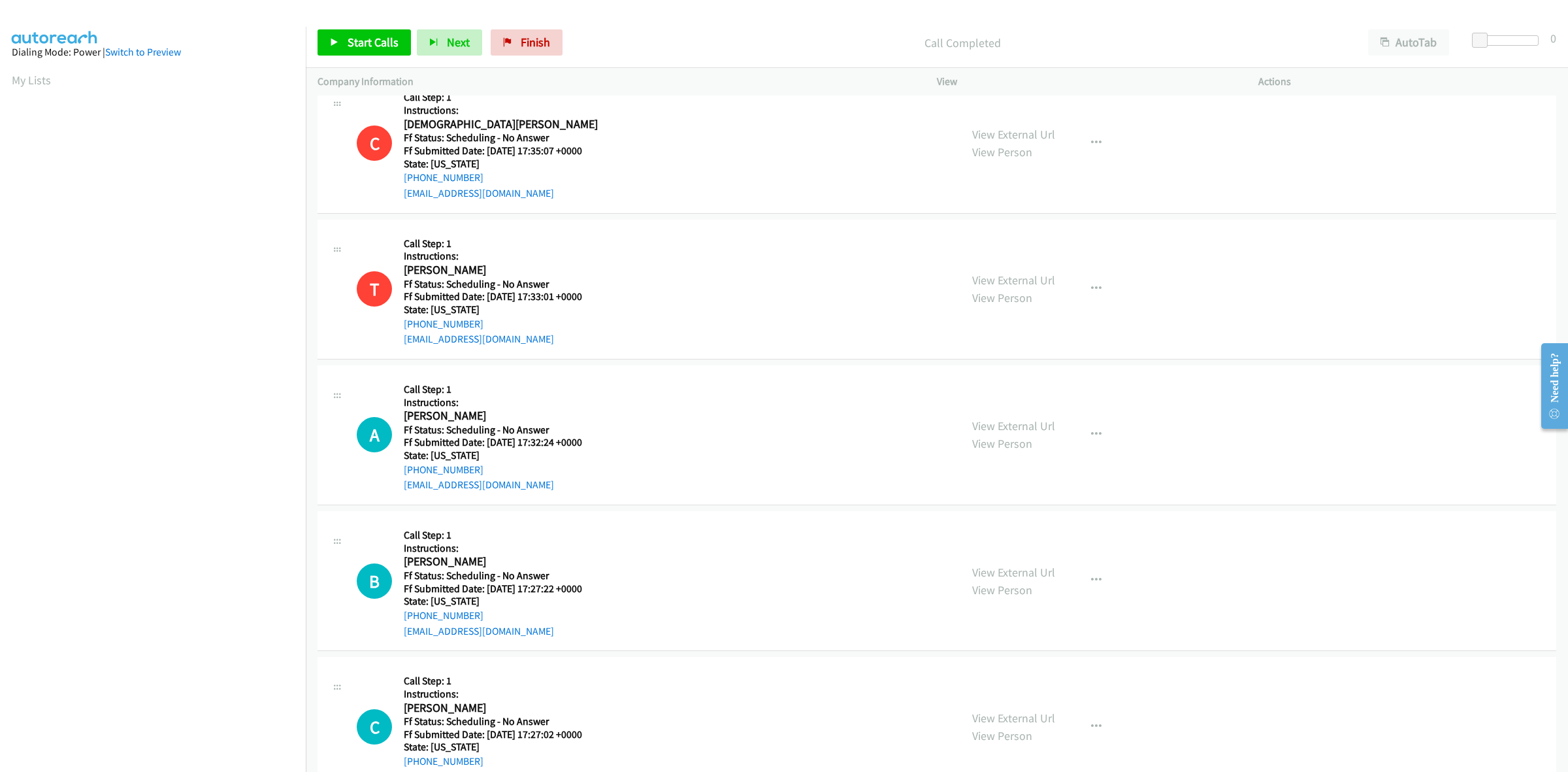
scroll to position [1389, 0]
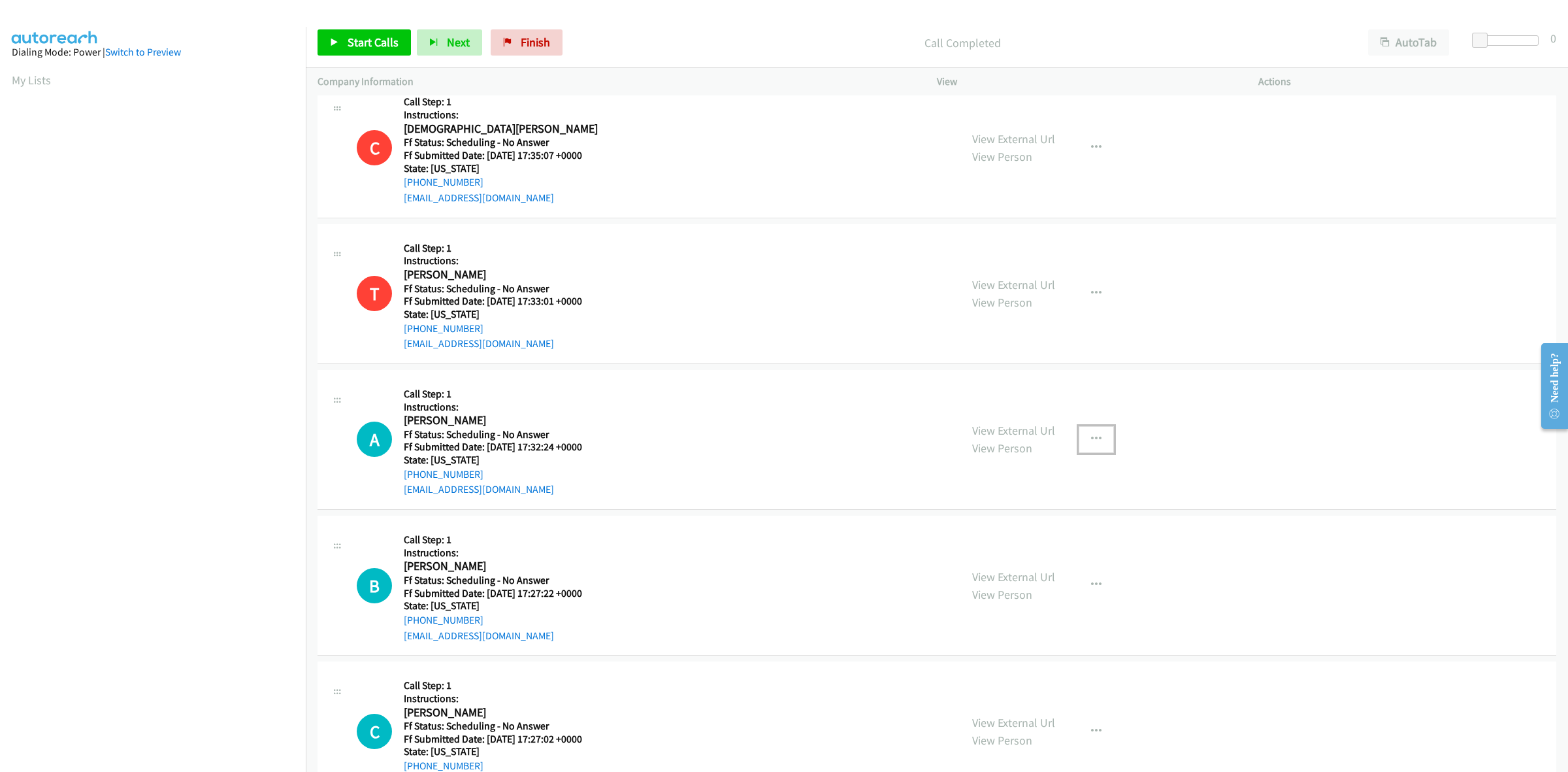
click at [1089, 432] on button "button" at bounding box center [1096, 439] width 35 height 26
click at [1027, 551] on link "Add to do not call list" at bounding box center [1026, 551] width 174 height 26
click at [1093, 577] on button "button" at bounding box center [1096, 585] width 35 height 26
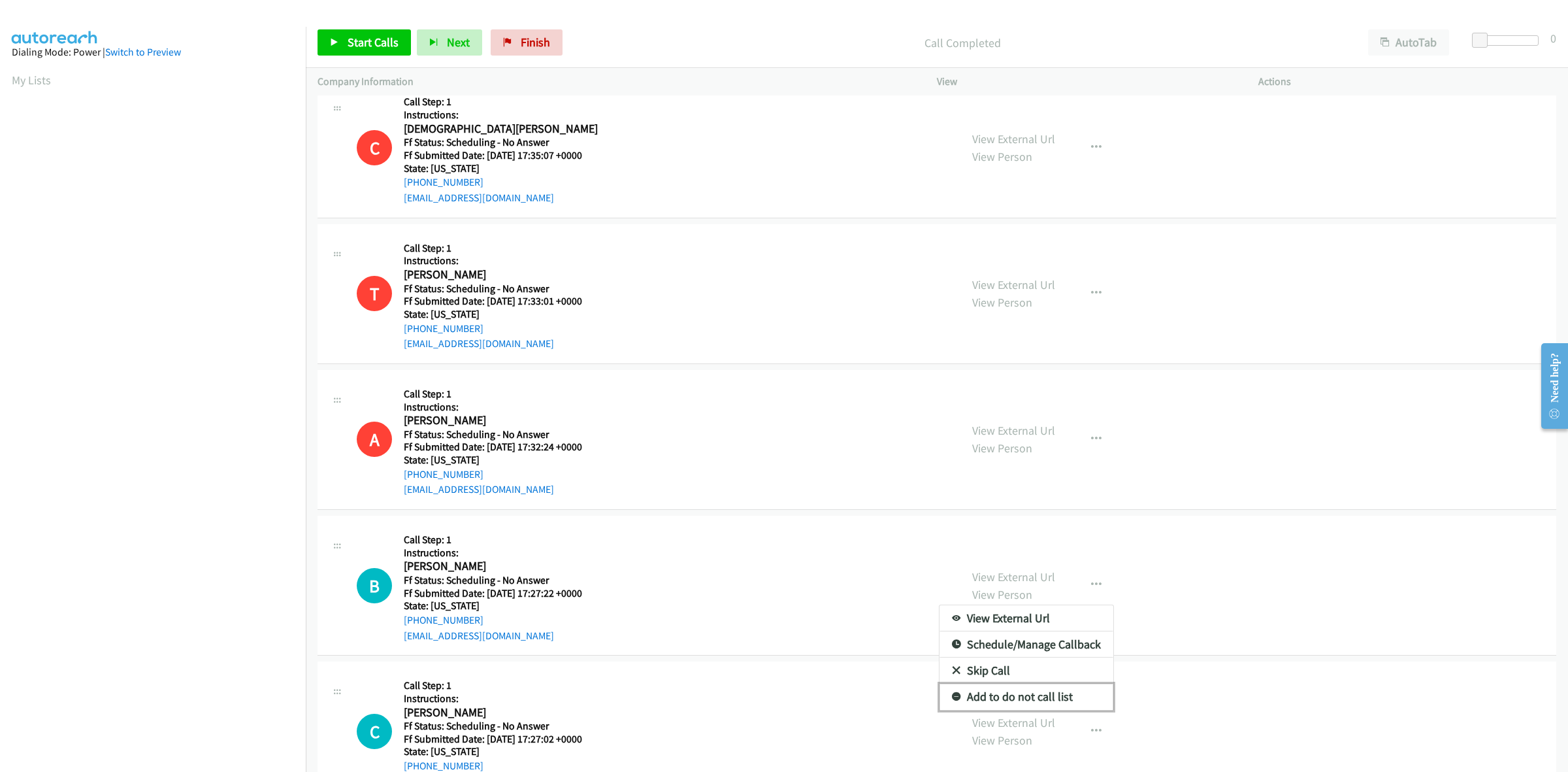
click at [1023, 707] on link "Add to do not call list" at bounding box center [1026, 697] width 174 height 26
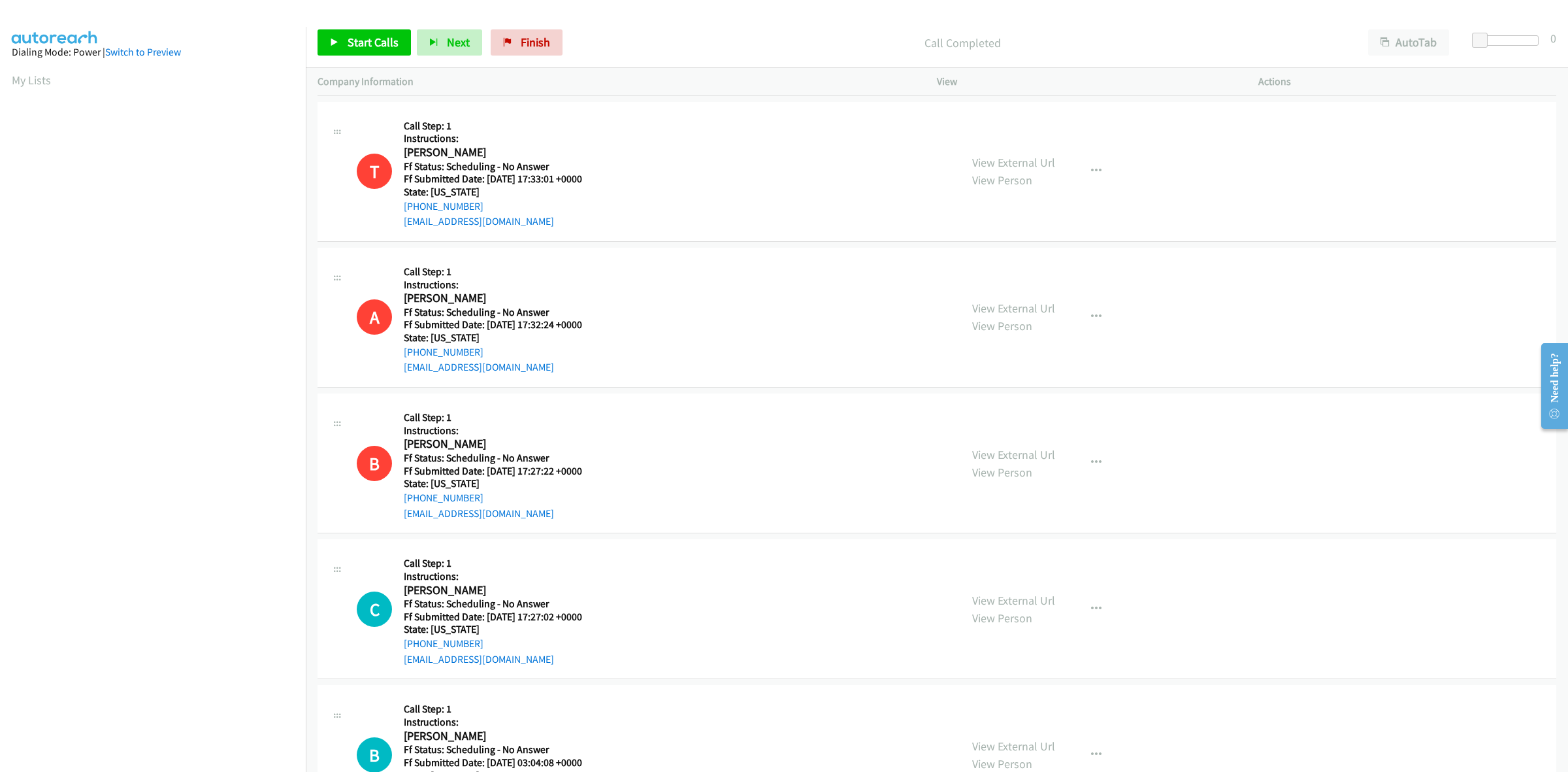
scroll to position [1587, 0]
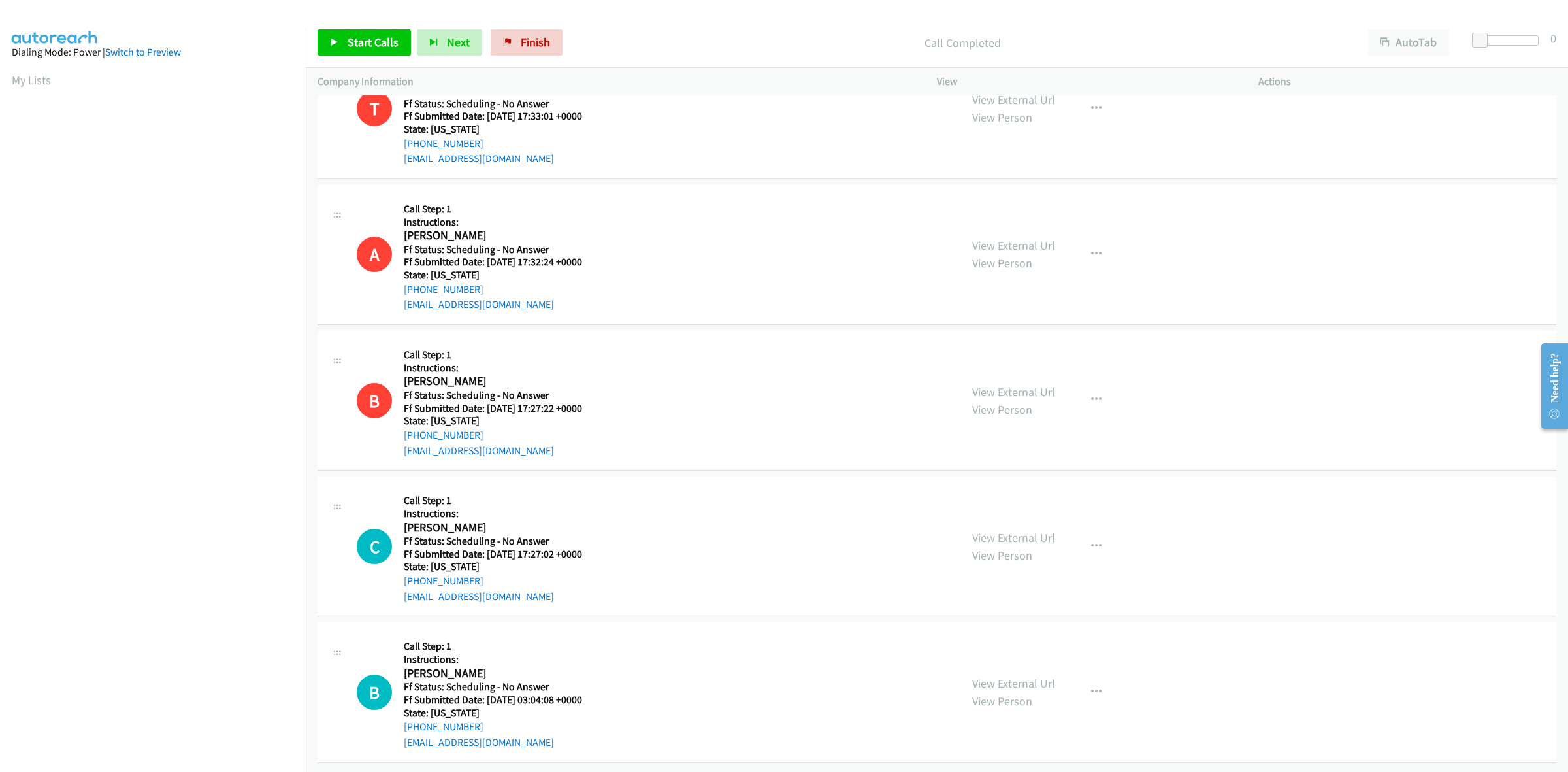
click at [1018, 530] on link "View External Url" at bounding box center [1013, 537] width 83 height 15
click at [1007, 676] on link "View External Url" at bounding box center [1013, 683] width 83 height 15
click at [1091, 541] on icon "button" at bounding box center [1096, 546] width 10 height 10
click at [993, 648] on link "Add to do not call list" at bounding box center [1026, 658] width 174 height 26
click at [1096, 679] on button "button" at bounding box center [1096, 692] width 35 height 26
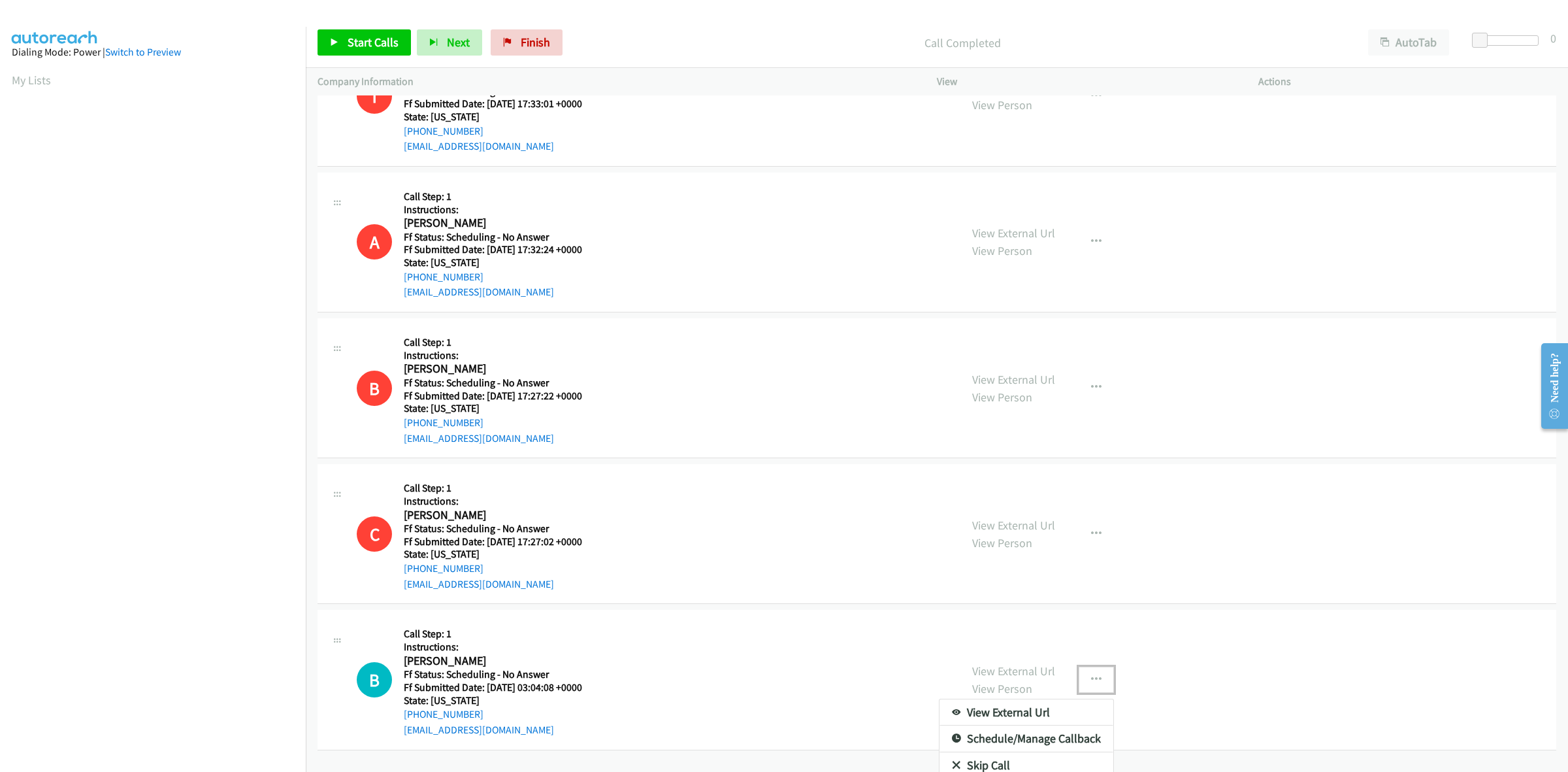
scroll to position [1634, 0]
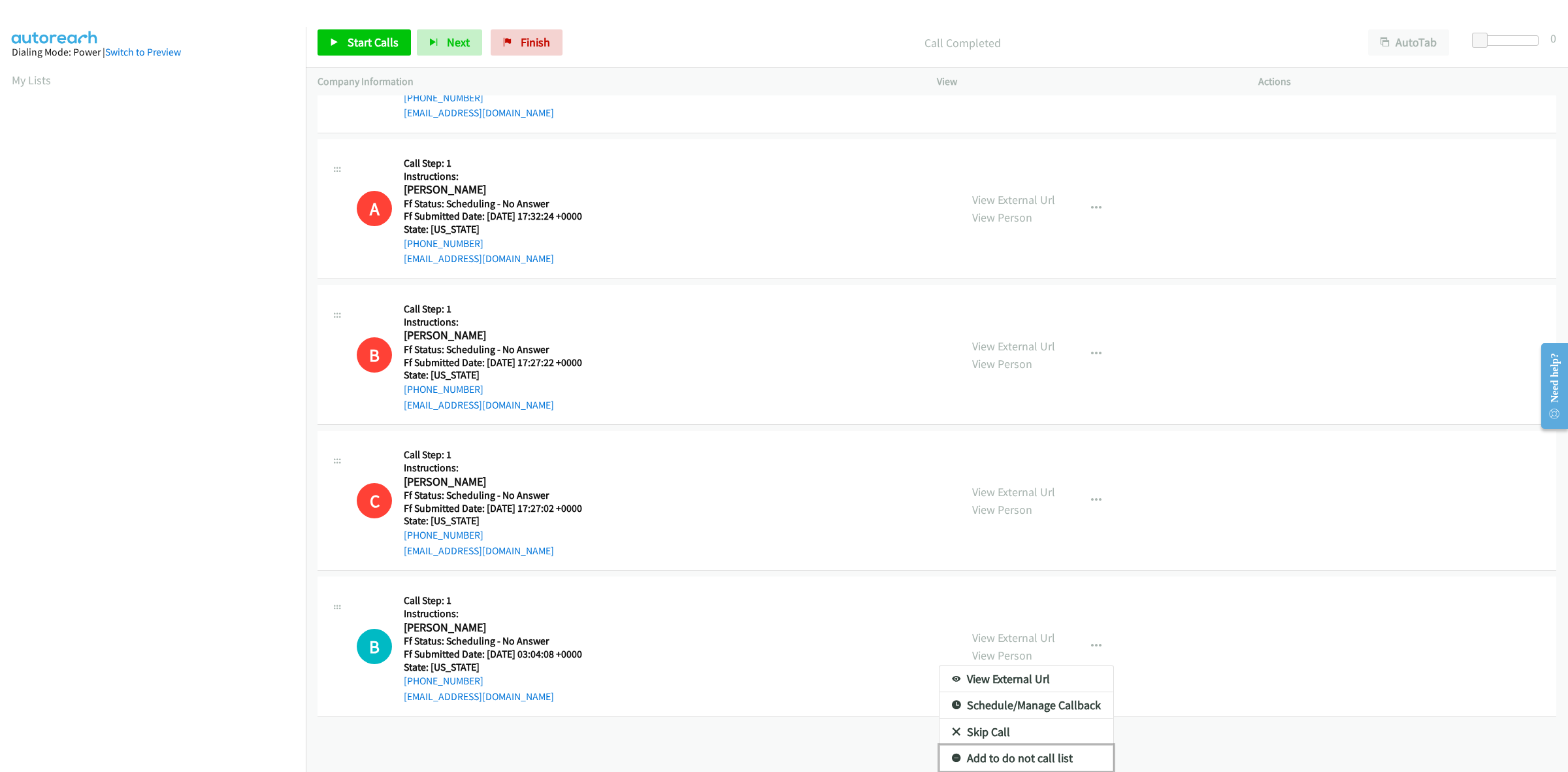
click at [1029, 747] on link "Add to do not call list" at bounding box center [1026, 758] width 174 height 26
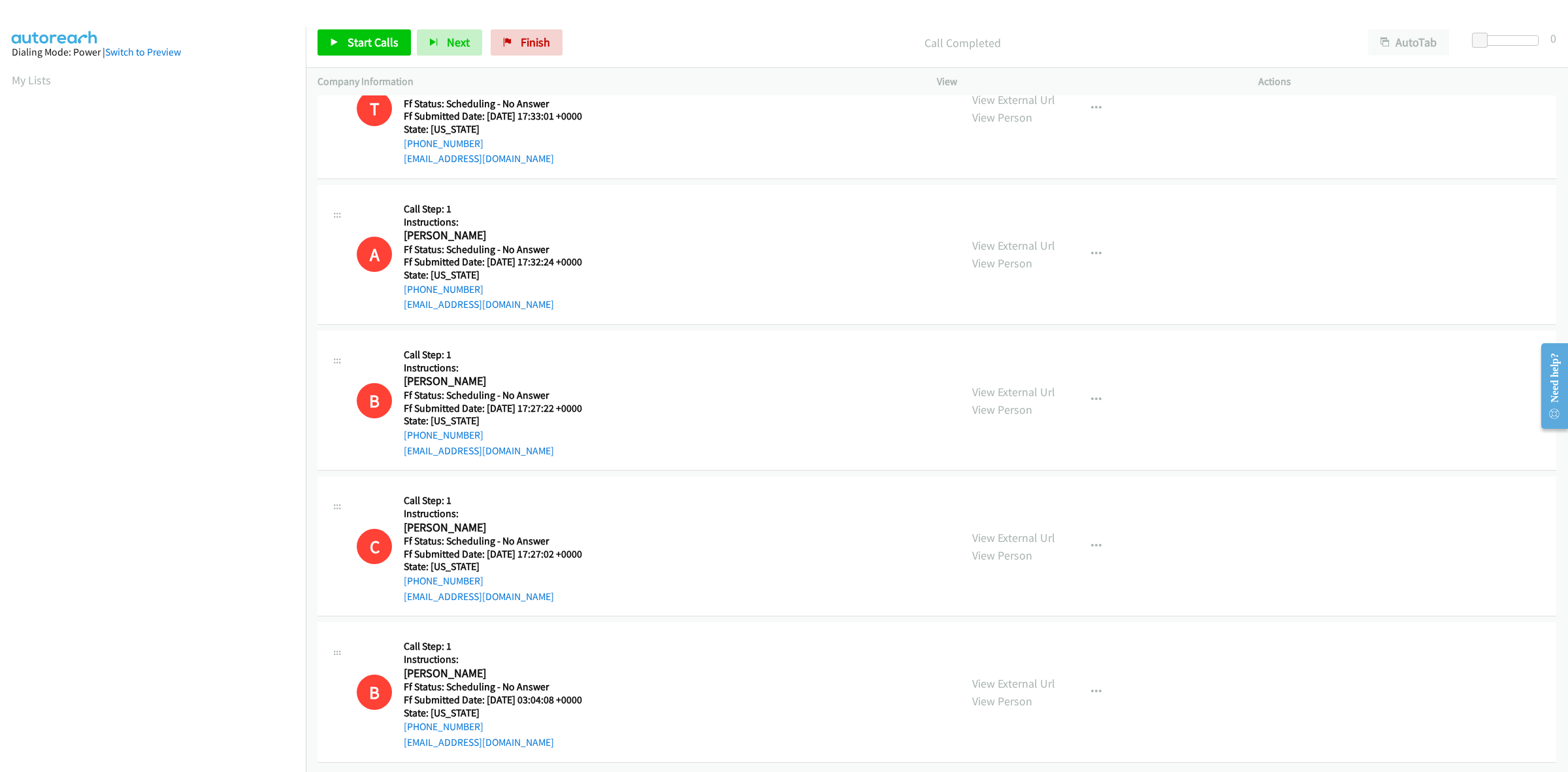
scroll to position [1587, 0]
click at [536, 33] on link "Finish" at bounding box center [526, 42] width 72 height 26
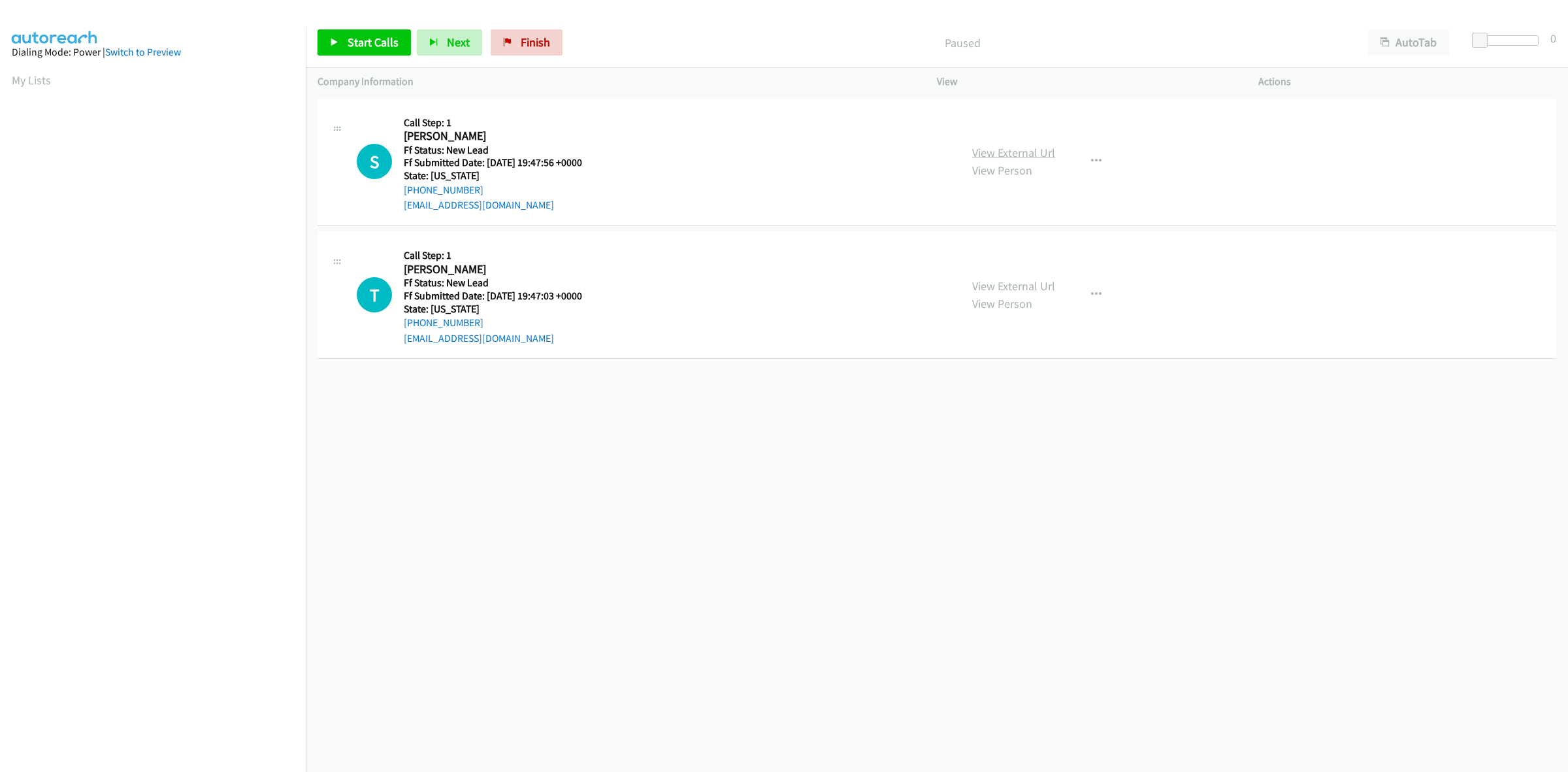
click at [982, 150] on link "View External Url" at bounding box center [1013, 152] width 83 height 15
click at [1007, 286] on link "View External Url" at bounding box center [1013, 286] width 83 height 15
click at [523, 33] on link "Finish" at bounding box center [526, 42] width 72 height 26
